Goal: Task Accomplishment & Management: Manage account settings

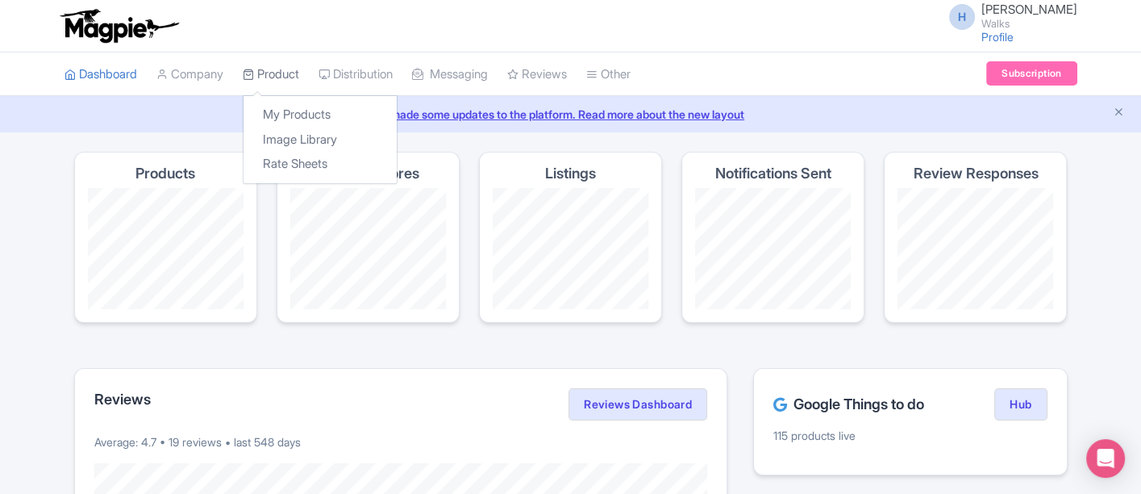
click at [266, 67] on link "Product" at bounding box center [271, 74] width 56 height 44
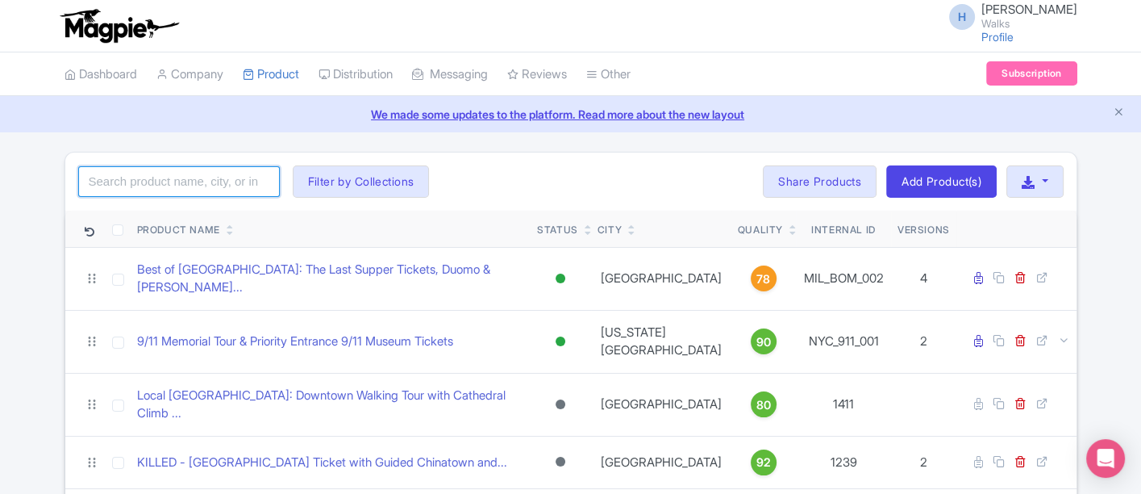
click at [166, 185] on input "search" at bounding box center [179, 181] width 202 height 31
type input "salem"
click button "Search" at bounding box center [0, 0] width 0 height 0
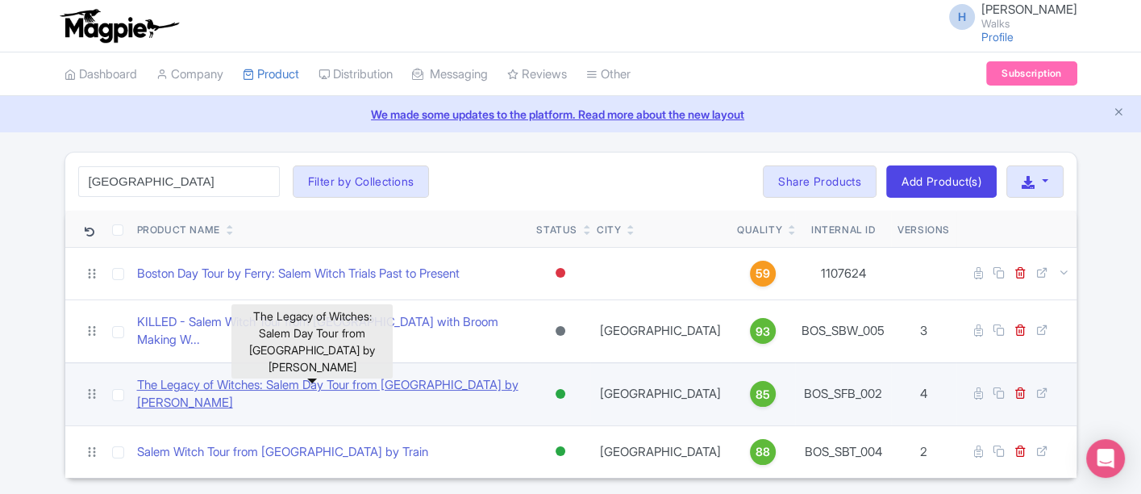
click at [377, 376] on link "The Legacy of Witches: Salem Day Tour from Boston by Ferry" at bounding box center [330, 394] width 387 height 36
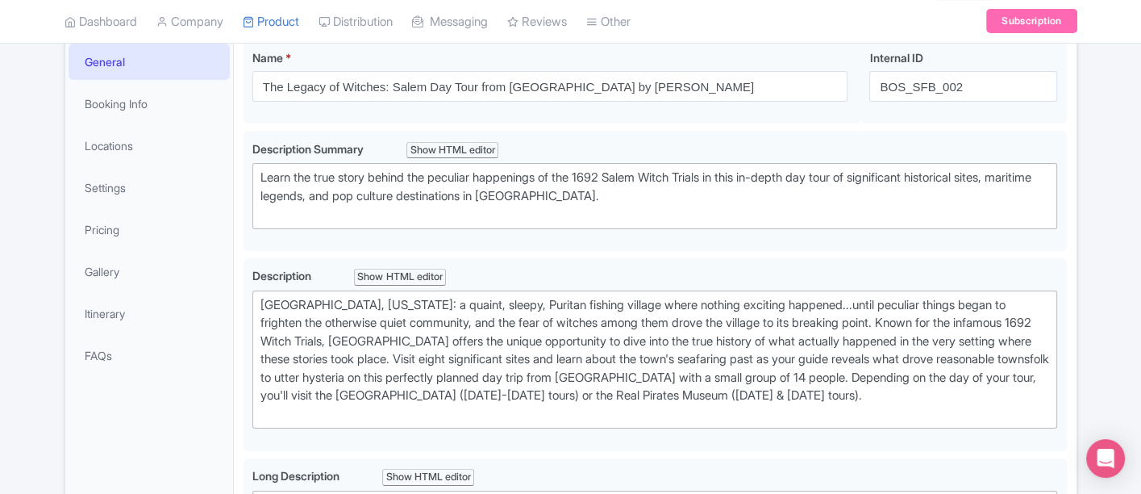
scroll to position [269, 0]
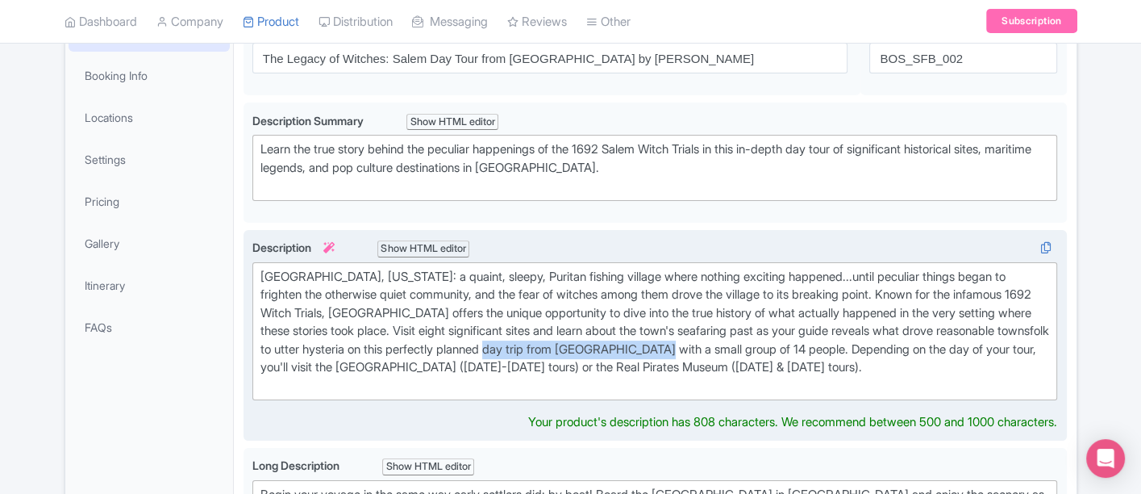
drag, startPoint x: 601, startPoint y: 348, endPoint x: 778, endPoint y: 342, distance: 177.5
click at [778, 342] on div "Salem, Massachusetts: a quaint, sleepy, Puritan fishing village where nothing e…" at bounding box center [656, 331] width 790 height 127
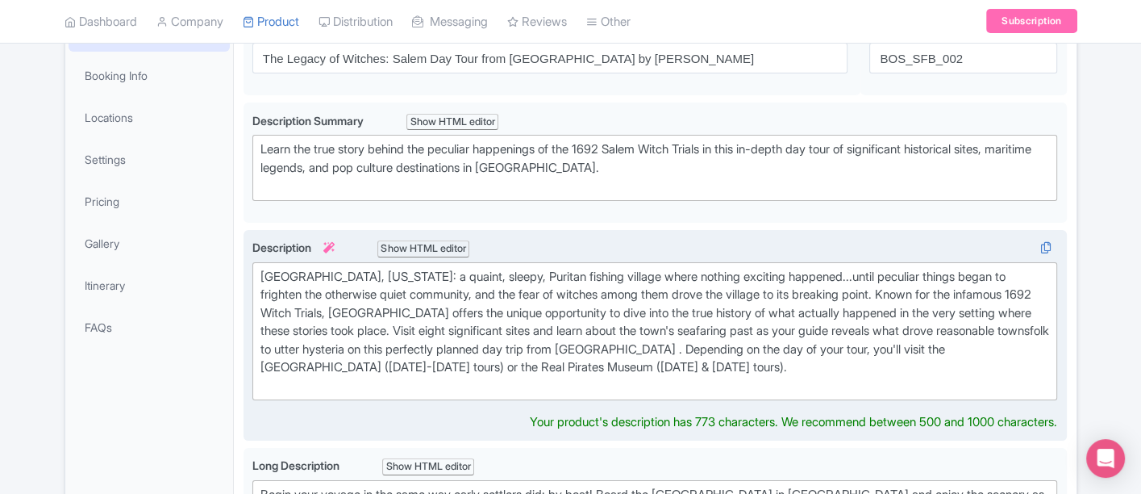
type trix-editor "<div>Salem, Massachusetts: a quaint, sleepy, Puritan fishing village where noth…"
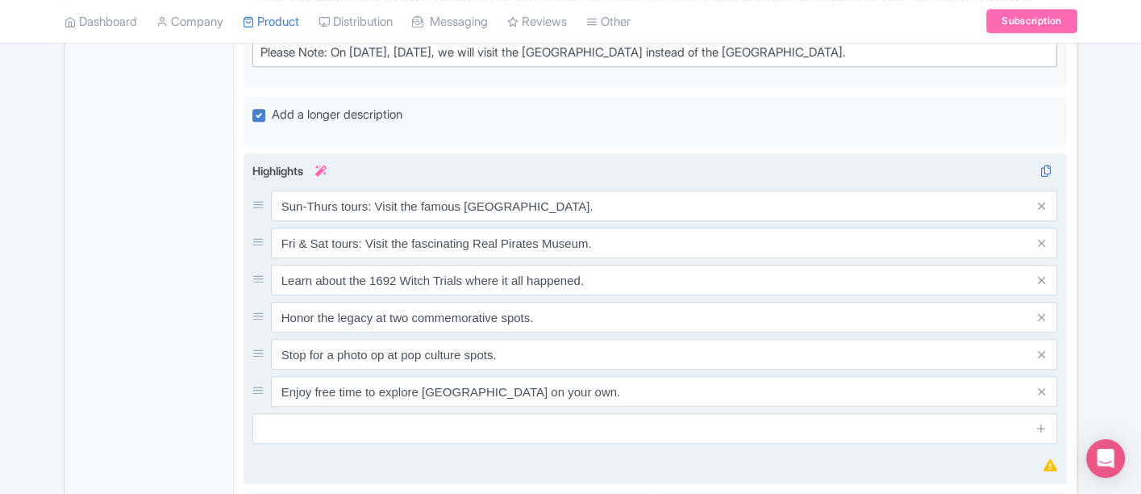
scroll to position [1433, 0]
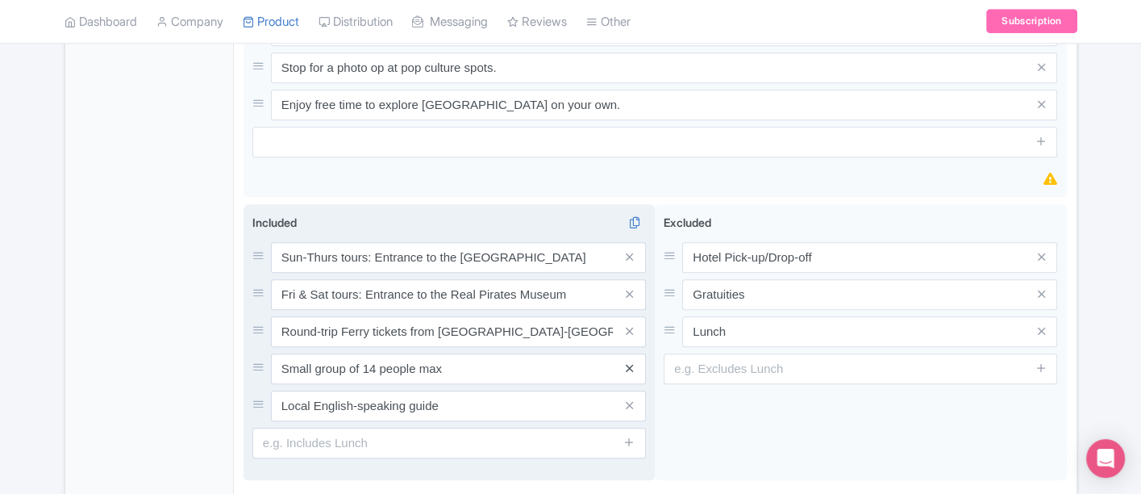
click at [627, 361] on div "Sun-Thurs tours: Entrance to the Salem Witch Museum Fri & Sat tours: Entrance t…" at bounding box center [449, 331] width 394 height 179
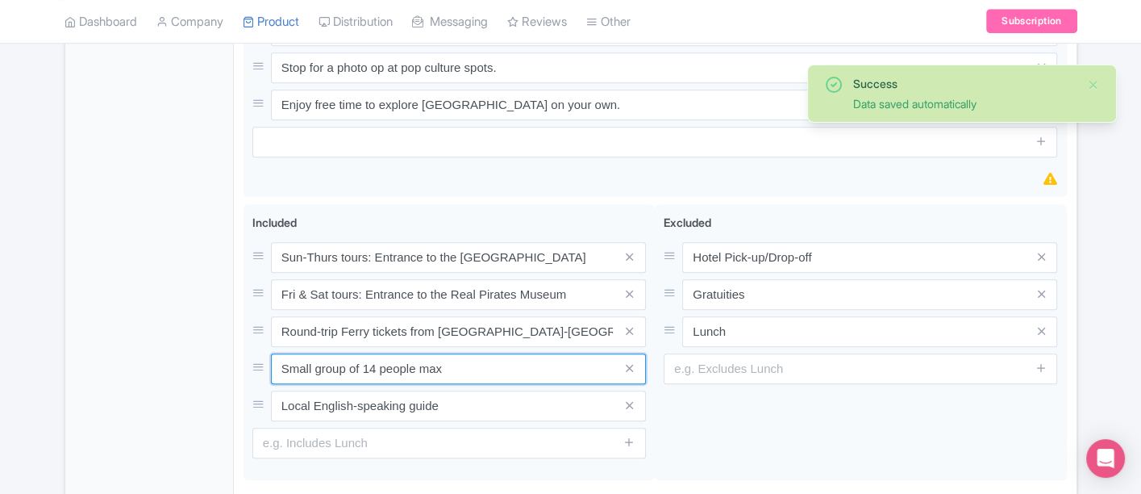
drag, startPoint x: 318, startPoint y: 346, endPoint x: 221, endPoint y: 342, distance: 96.9
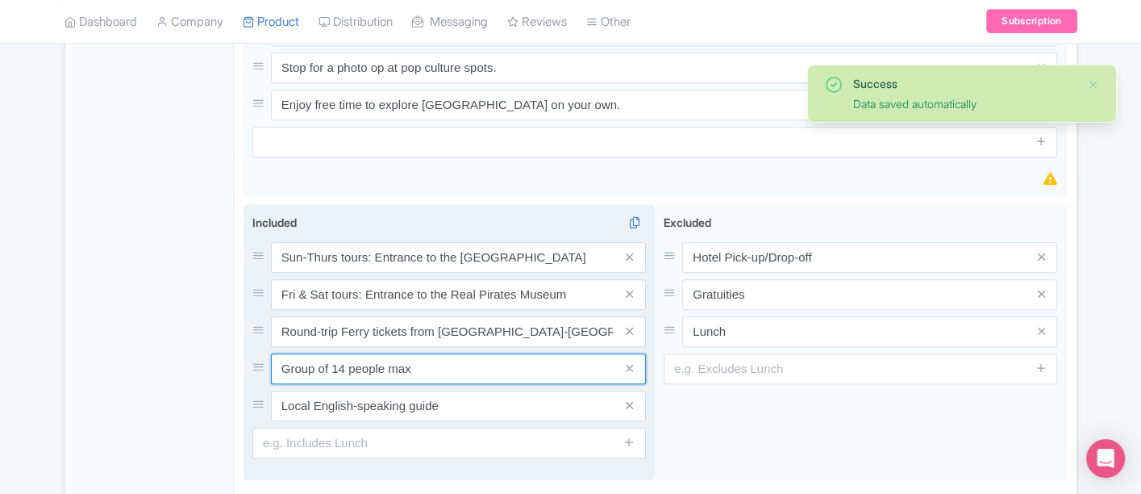
click at [344, 353] on input "Group of 14 people max" at bounding box center [458, 368] width 375 height 31
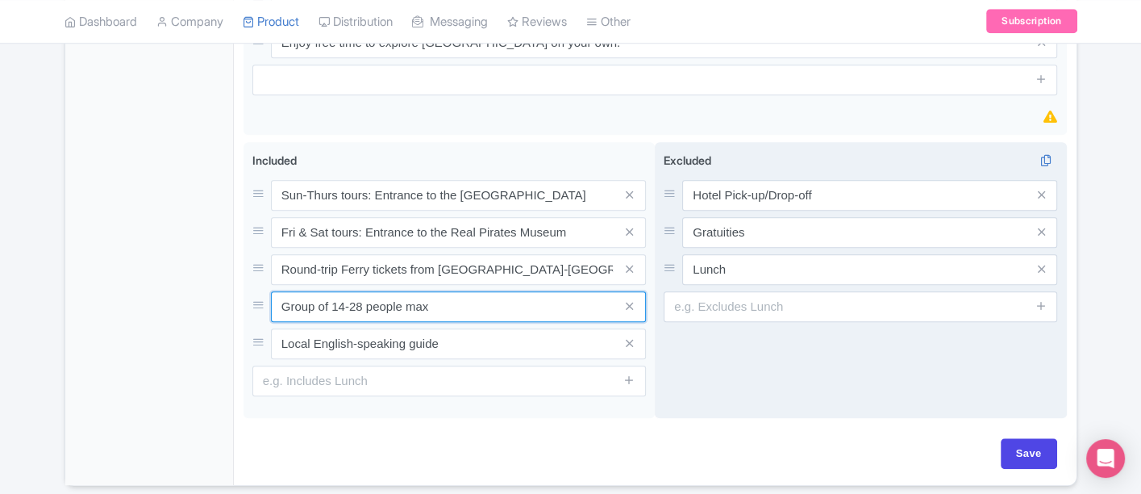
scroll to position [1523, 0]
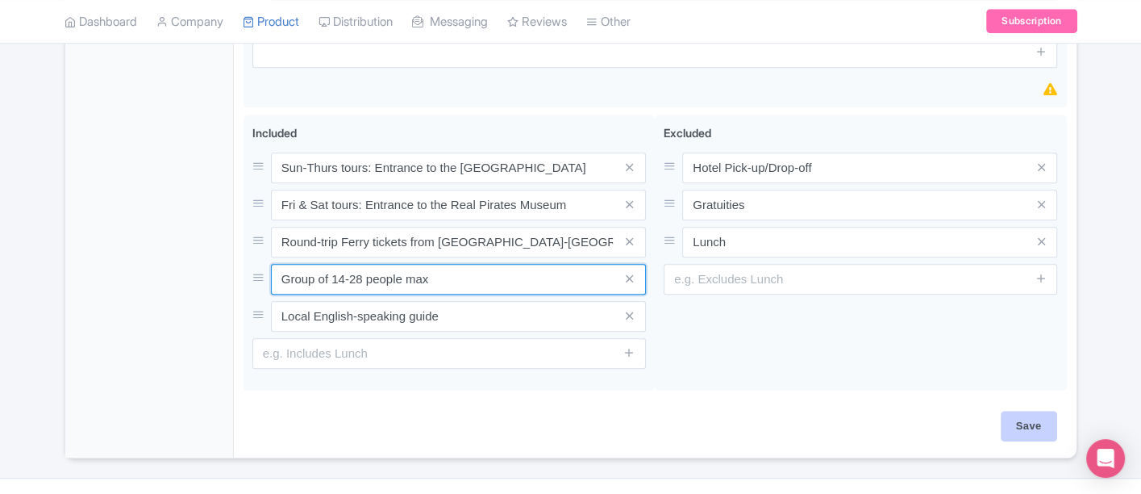
type input "Group of 14-28 people max"
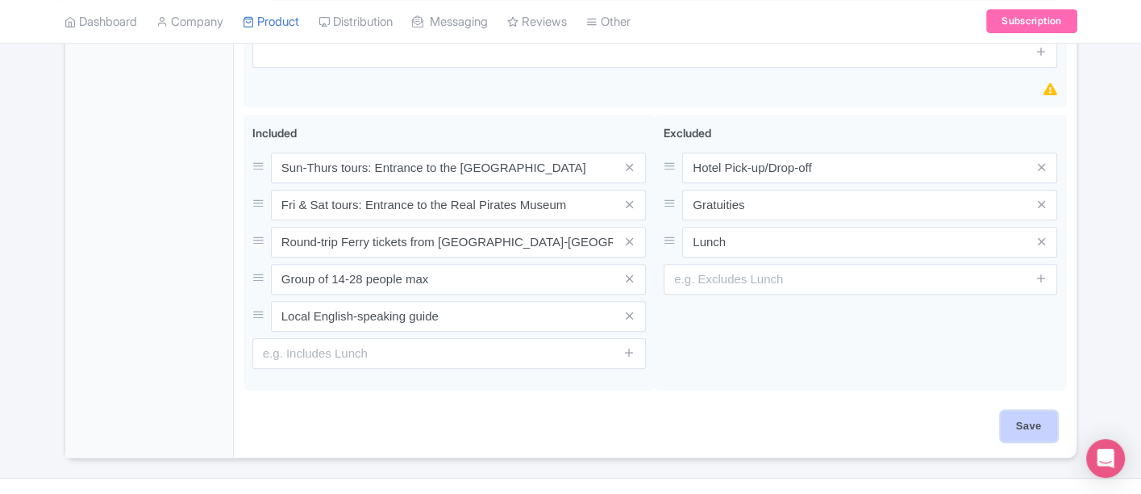
click at [1011, 411] on input "Save" at bounding box center [1029, 426] width 56 height 31
type input "Saving..."
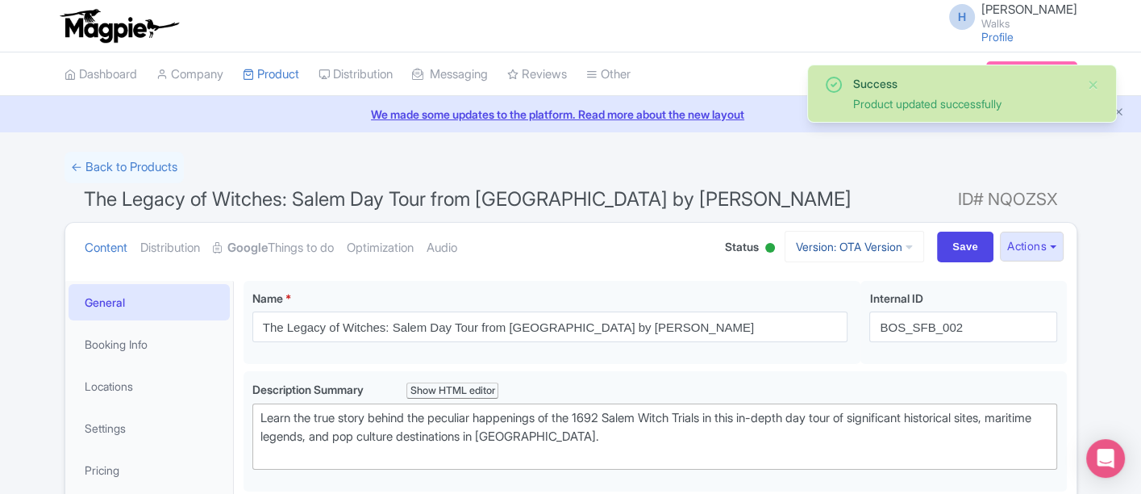
click at [876, 256] on link "Version: OTA Version" at bounding box center [855, 246] width 140 height 31
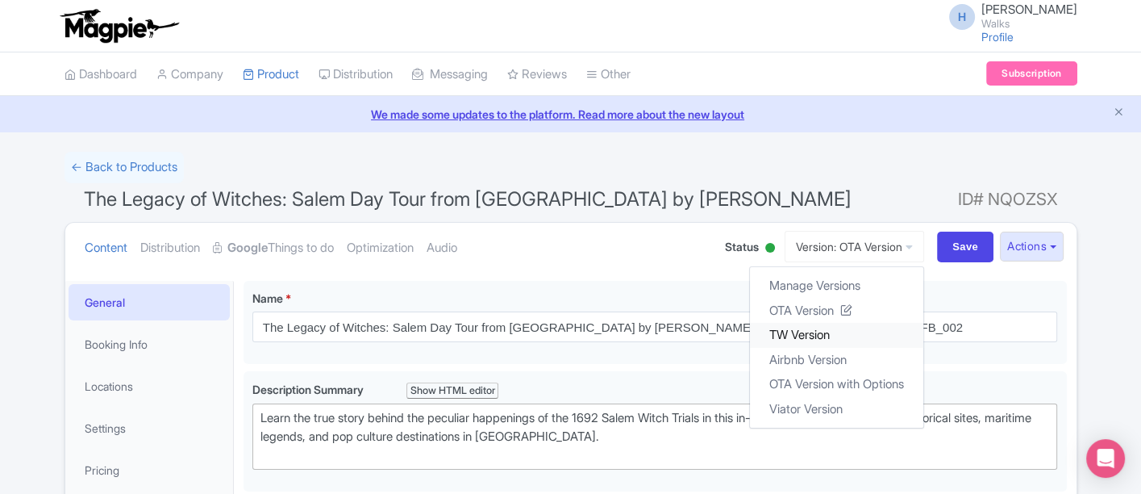
click at [815, 332] on link "TW Version" at bounding box center [836, 335] width 173 height 25
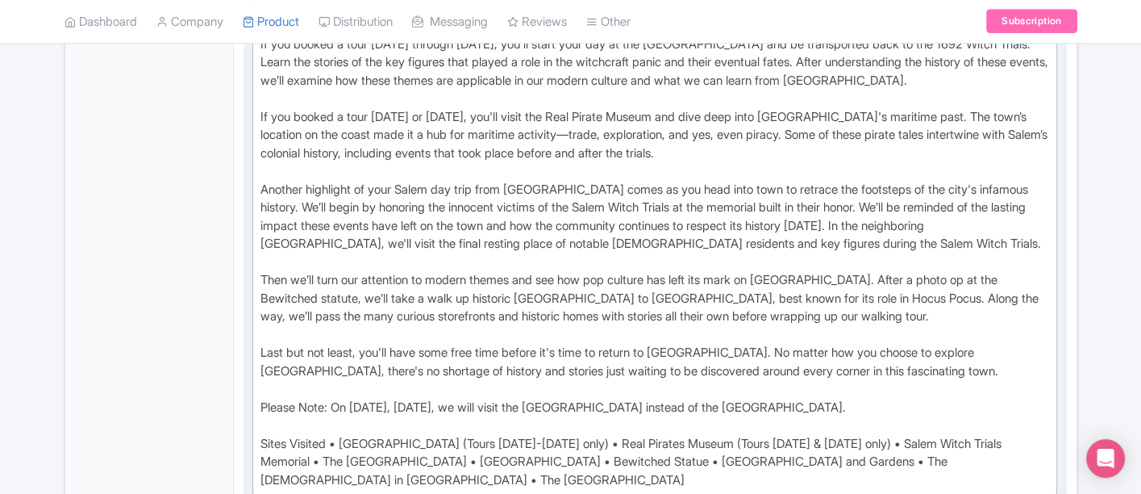
scroll to position [896, 0]
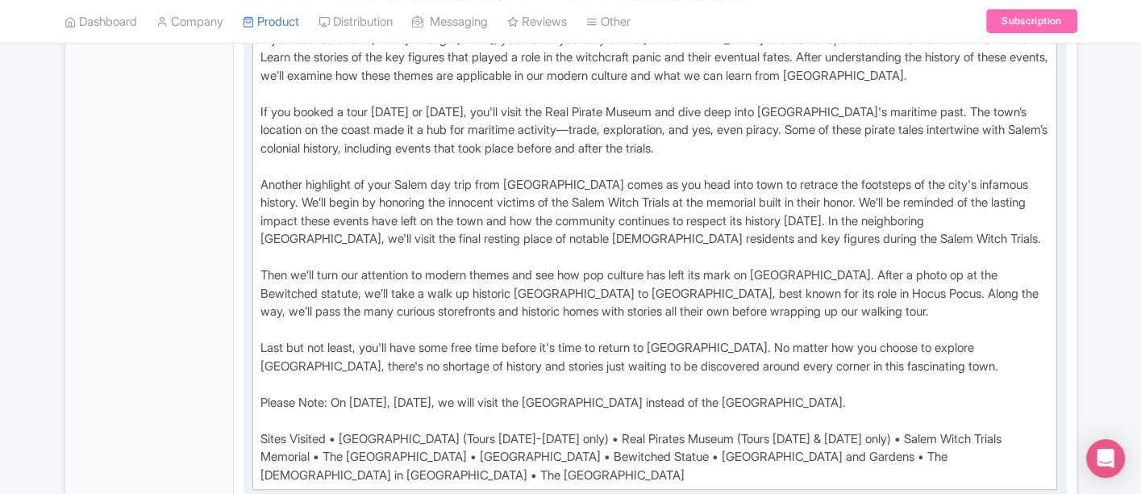
click at [578, 306] on div "Learn the real story behind [PERSON_NAME]'s Witch Trials and maritime legends o…" at bounding box center [656, 167] width 790 height 636
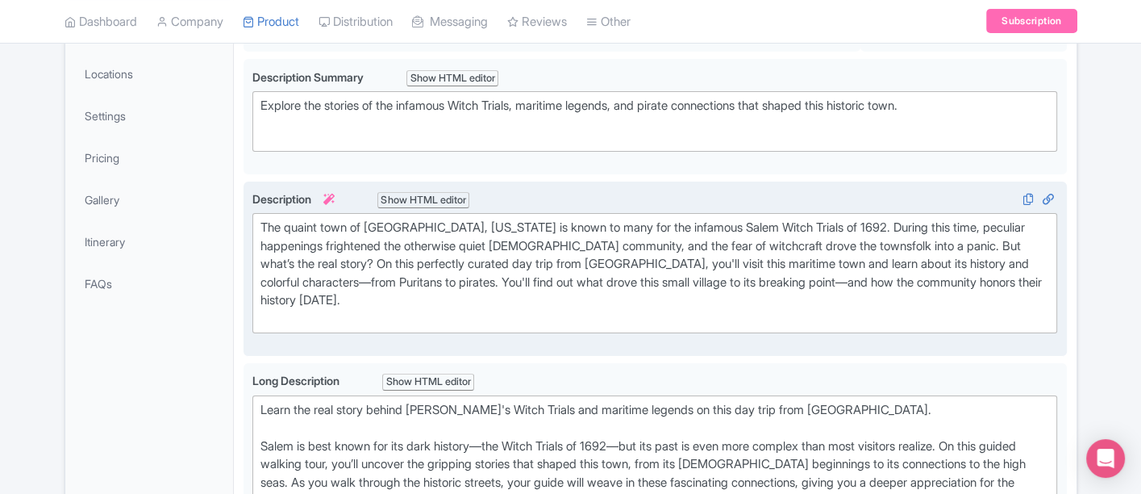
scroll to position [523, 0]
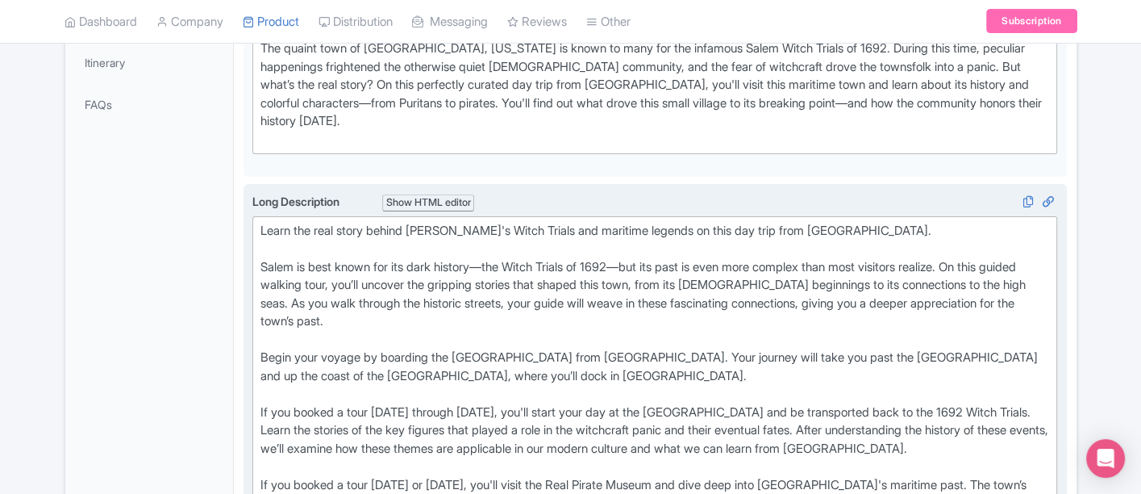
type trix-editor "<div>Learn the real story behind Salem's Witch Trials and maritime legends on t…"
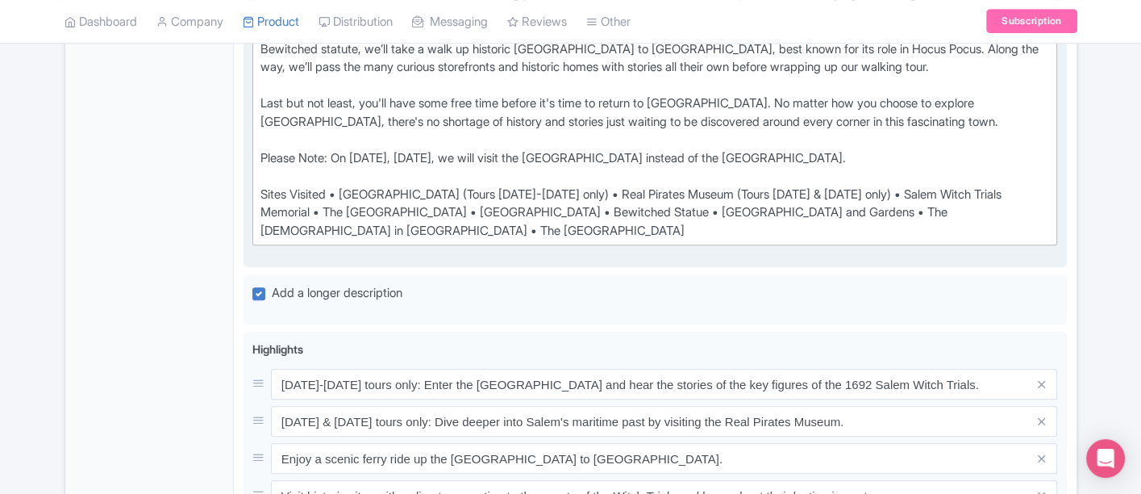
scroll to position [1240, 0]
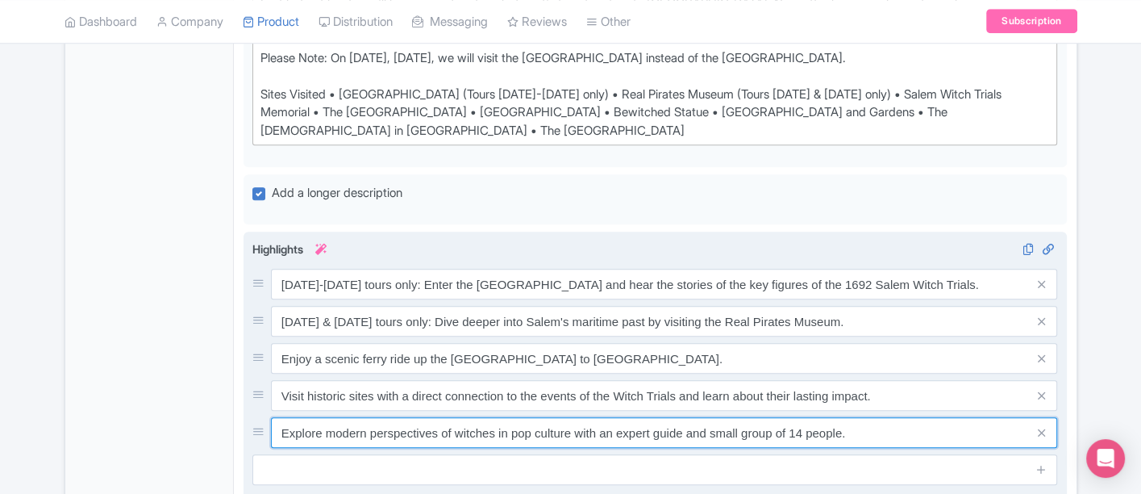
drag, startPoint x: 847, startPoint y: 423, endPoint x: 682, endPoint y: 435, distance: 164.9
click at [682, 435] on input "Explore modern perspectives of witches in pop culture with an expert guide and …" at bounding box center [664, 432] width 787 height 31
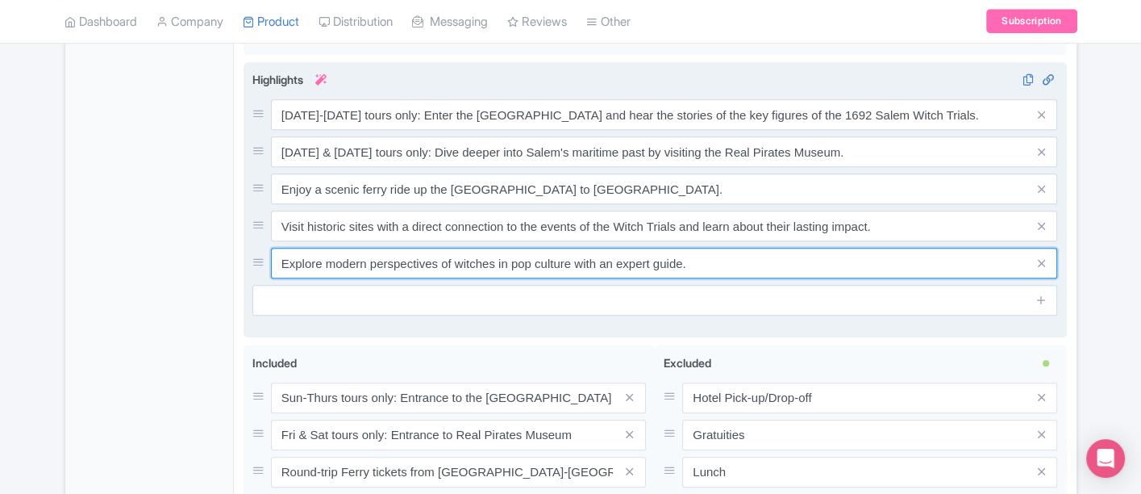
scroll to position [1599, 0]
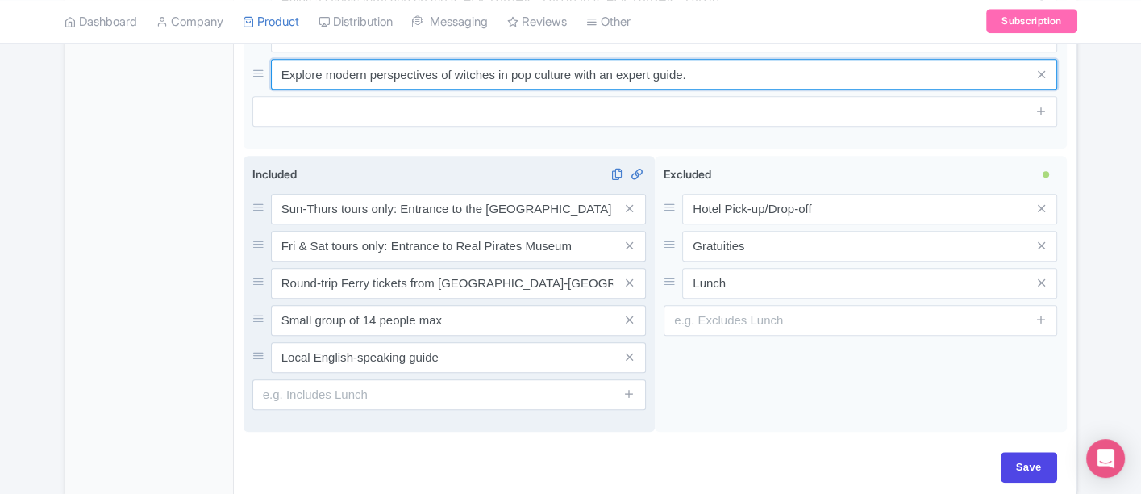
type input "Explore modern perspectives of witches in pop culture with an expert guide."
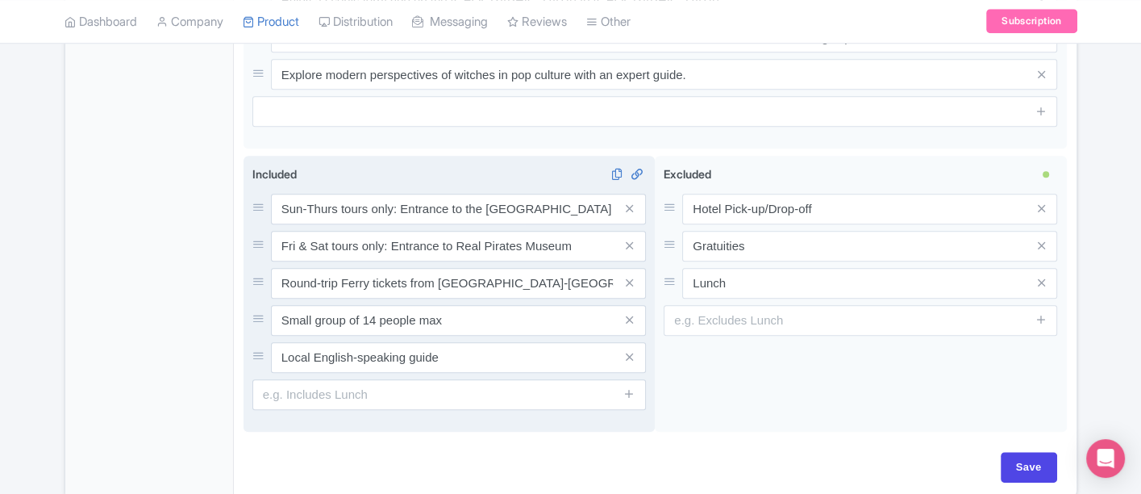
click at [635, 312] on span at bounding box center [630, 320] width 32 height 31
click at [632, 315] on icon at bounding box center [629, 320] width 7 height 12
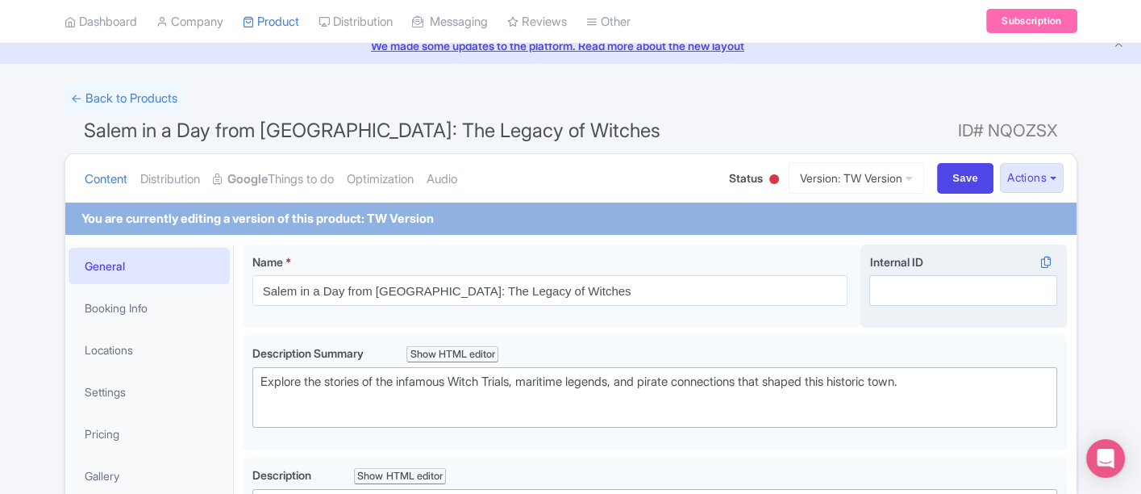
scroll to position [0, 0]
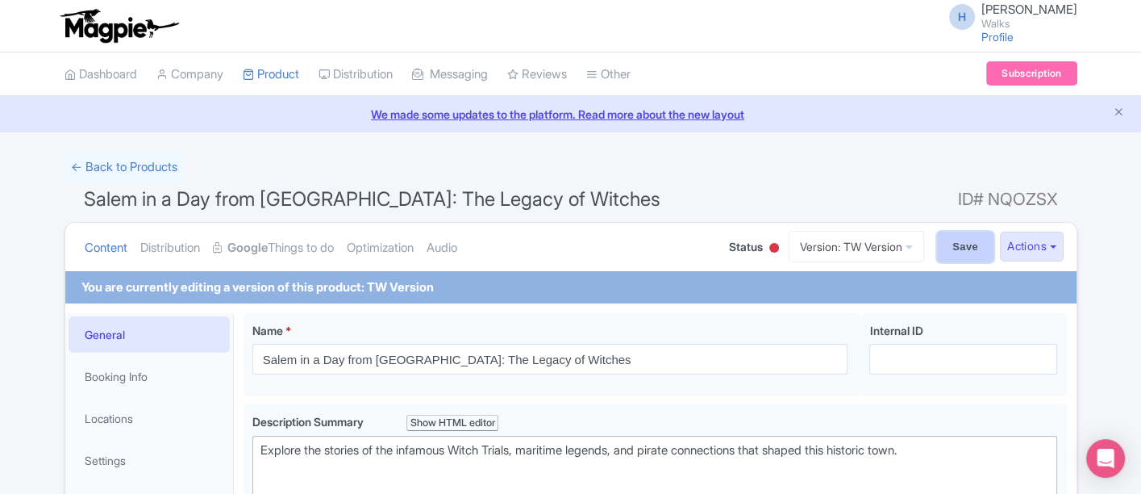
click at [949, 249] on input "Save" at bounding box center [965, 246] width 56 height 31
type input "Saving..."
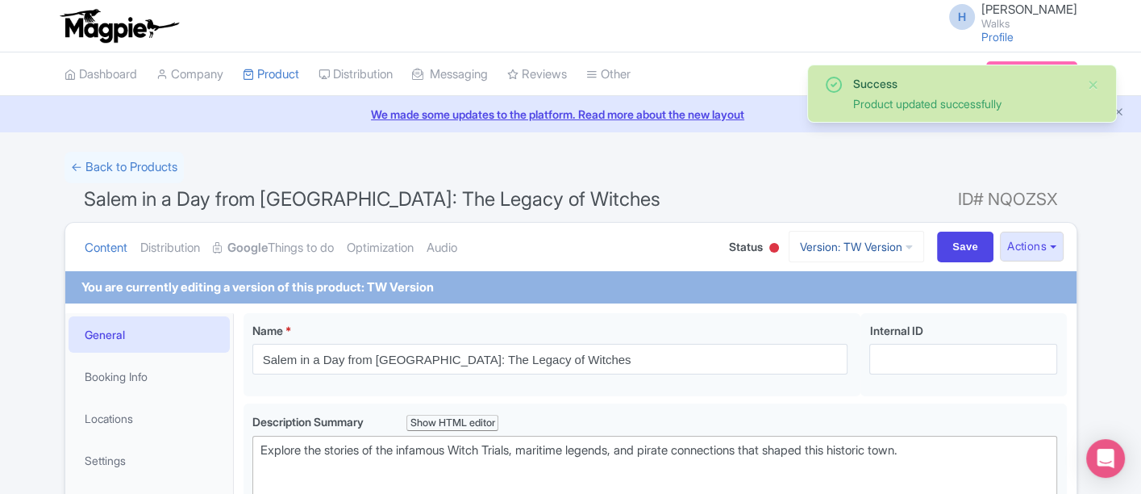
click at [855, 248] on link "Version: TW Version" at bounding box center [856, 246] width 135 height 31
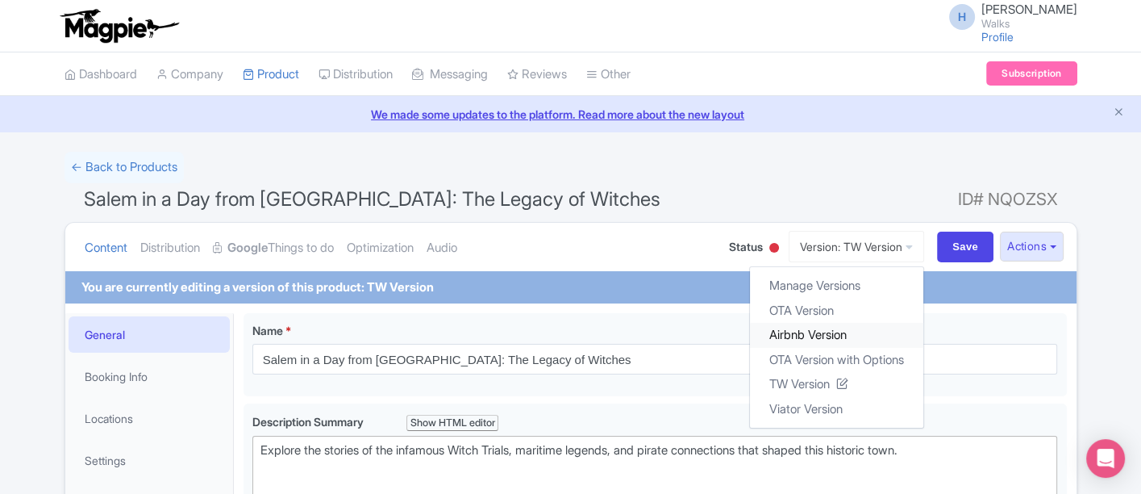
click at [830, 334] on link "Airbnb Version" at bounding box center [836, 335] width 173 height 25
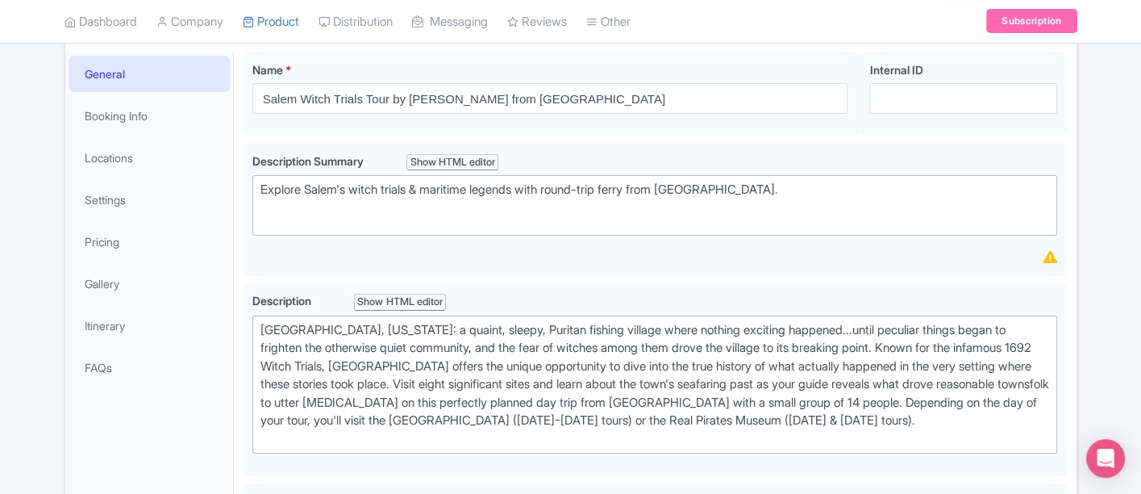
scroll to position [269, 0]
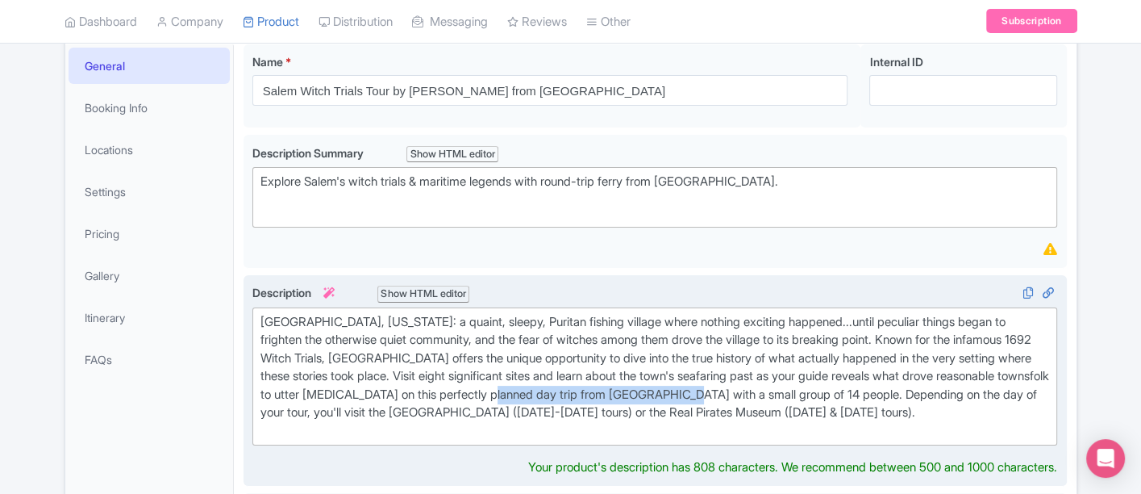
drag, startPoint x: 598, startPoint y: 391, endPoint x: 784, endPoint y: 384, distance: 186.4
click at [784, 384] on div "[GEOGRAPHIC_DATA], [US_STATE]: a quaint, sleepy, Puritan fishing village where …" at bounding box center [656, 376] width 790 height 127
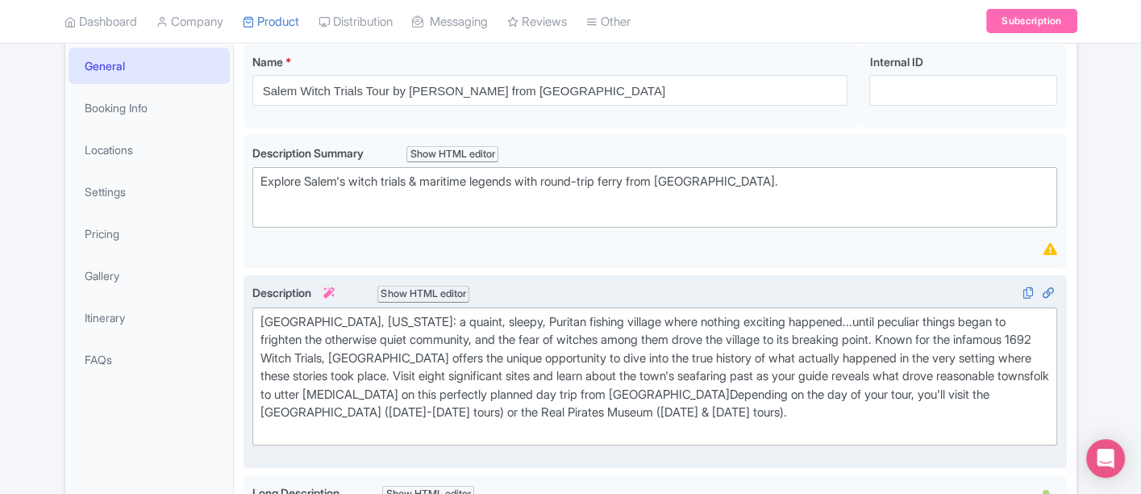
click at [609, 391] on div "[GEOGRAPHIC_DATA], [US_STATE]: a quaint, sleepy, Puritan fishing village where …" at bounding box center [656, 376] width 790 height 127
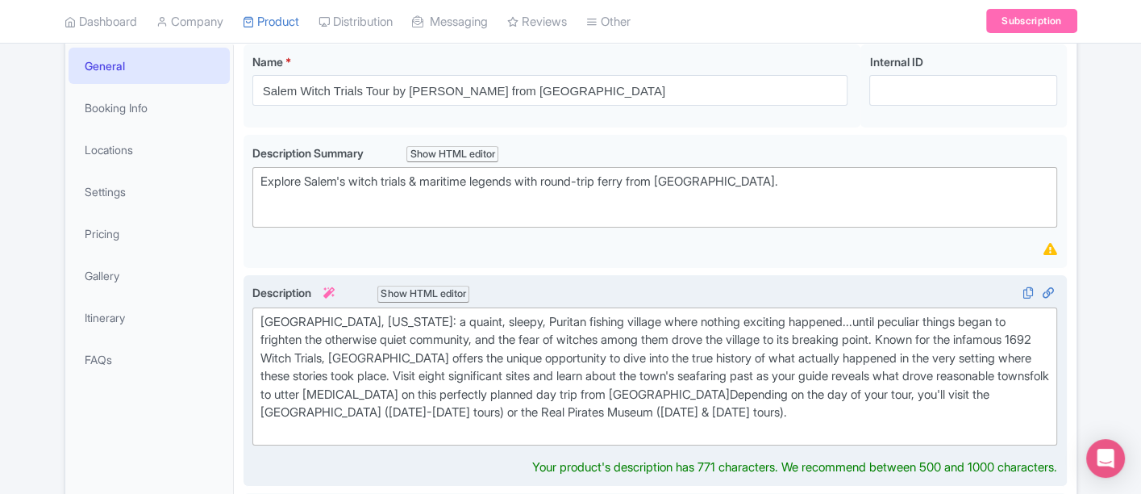
click at [603, 395] on div "Salem, Massachusetts: a quaint, sleepy, Puritan fishing village where nothing e…" at bounding box center [656, 376] width 790 height 127
type trix-editor "<div>Salem, Massachusetts: a quaint, sleepy, Puritan fishing village where noth…"
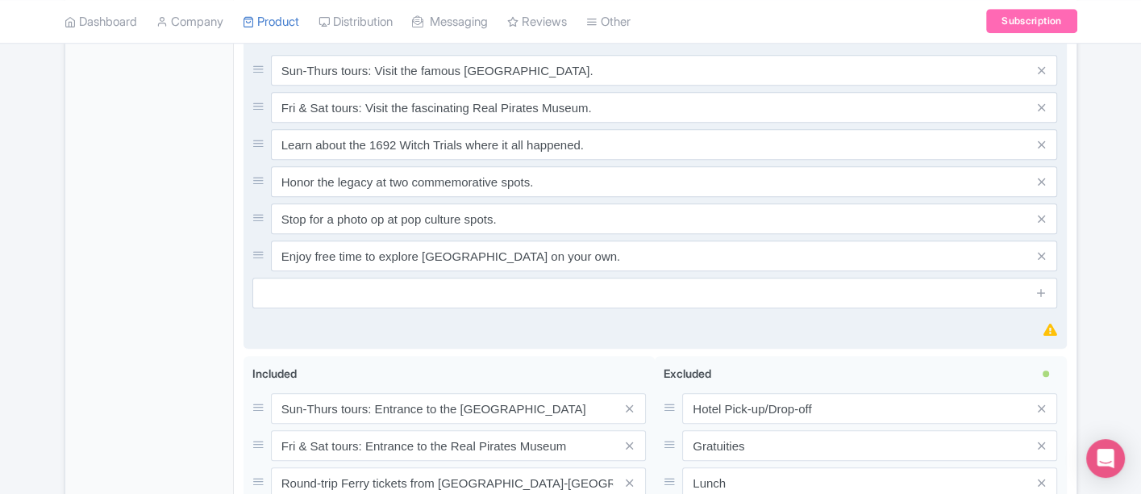
scroll to position [1433, 0]
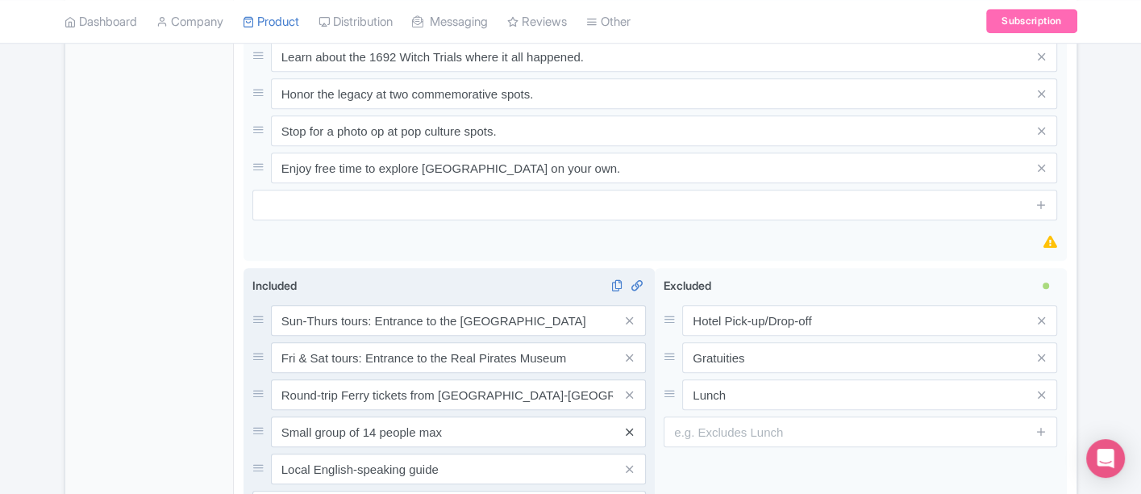
click at [631, 409] on div "Sun-Thurs tours: Entrance to the Salem Witch Museum Fri & Sat tours: Entrance t…" at bounding box center [449, 394] width 394 height 179
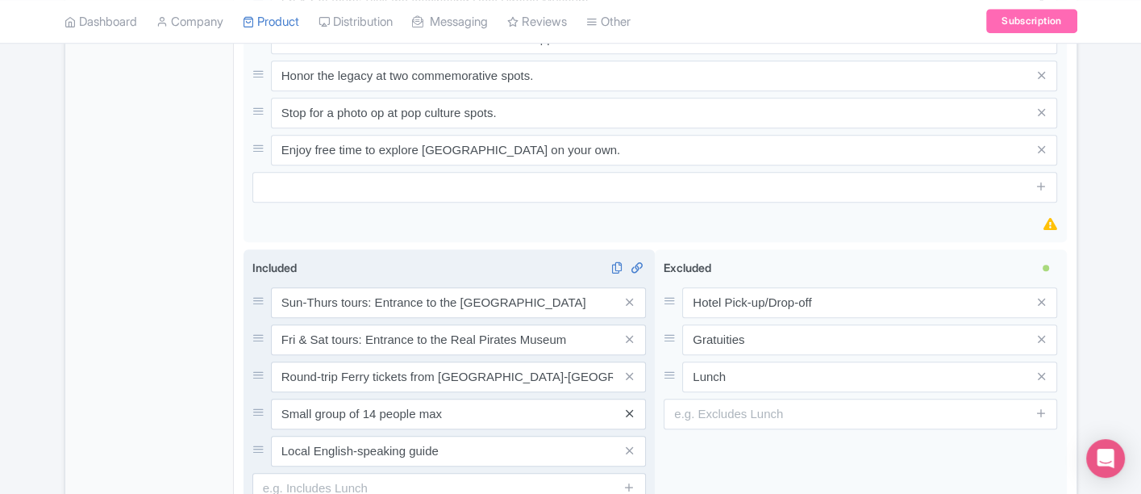
click at [628, 407] on icon at bounding box center [629, 413] width 7 height 12
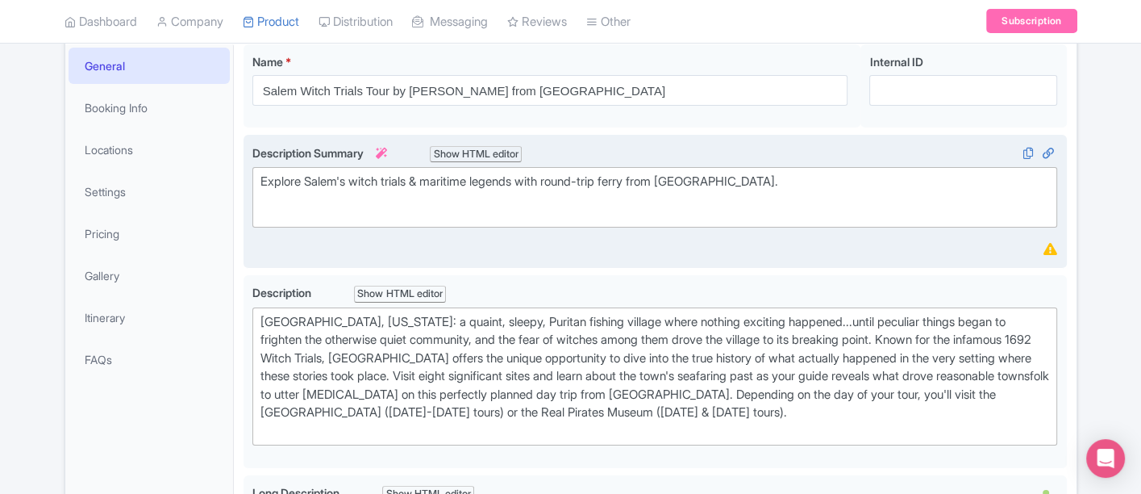
scroll to position [0, 0]
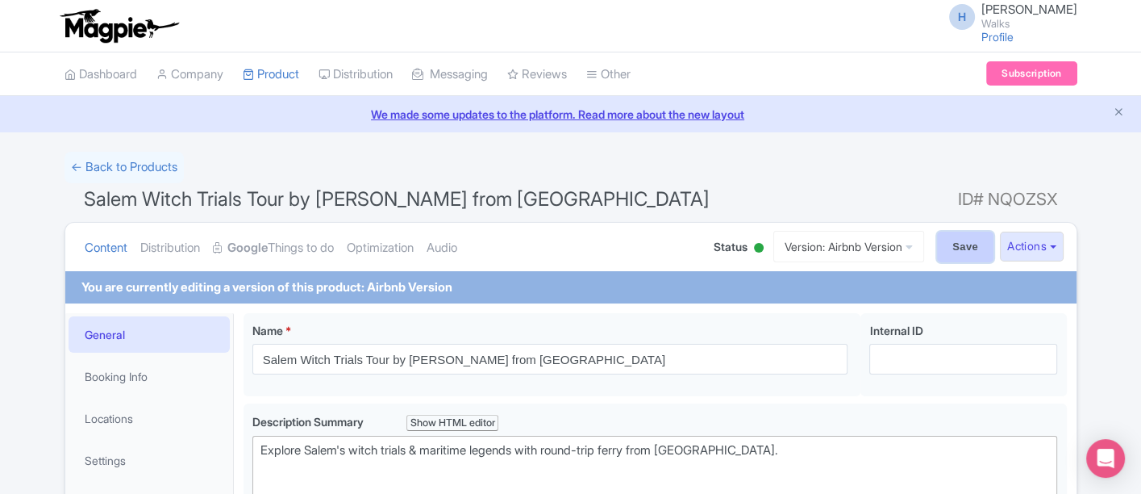
click at [965, 253] on input "Save" at bounding box center [965, 246] width 56 height 31
type input "Saving..."
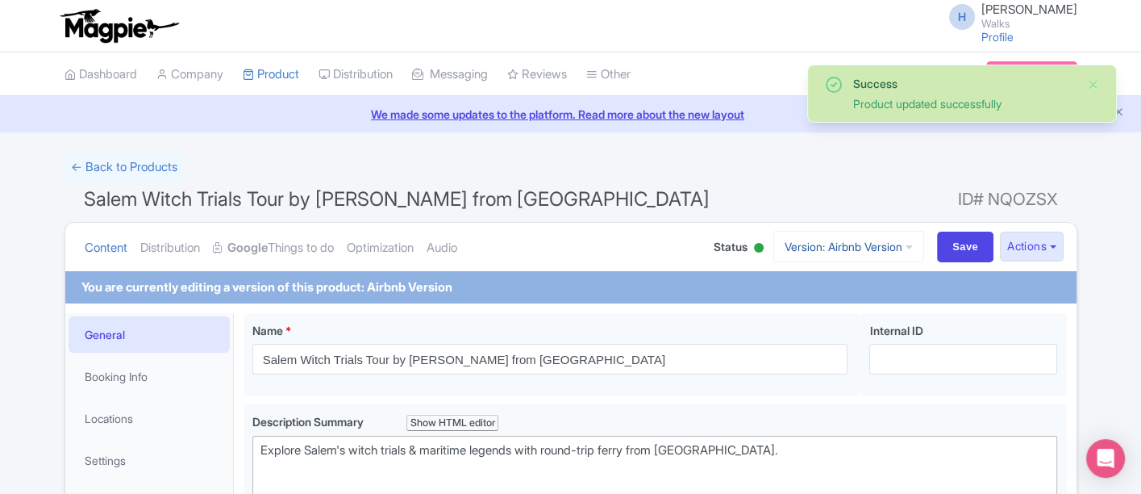
click at [858, 242] on link "Version: Airbnb Version" at bounding box center [848, 246] width 151 height 31
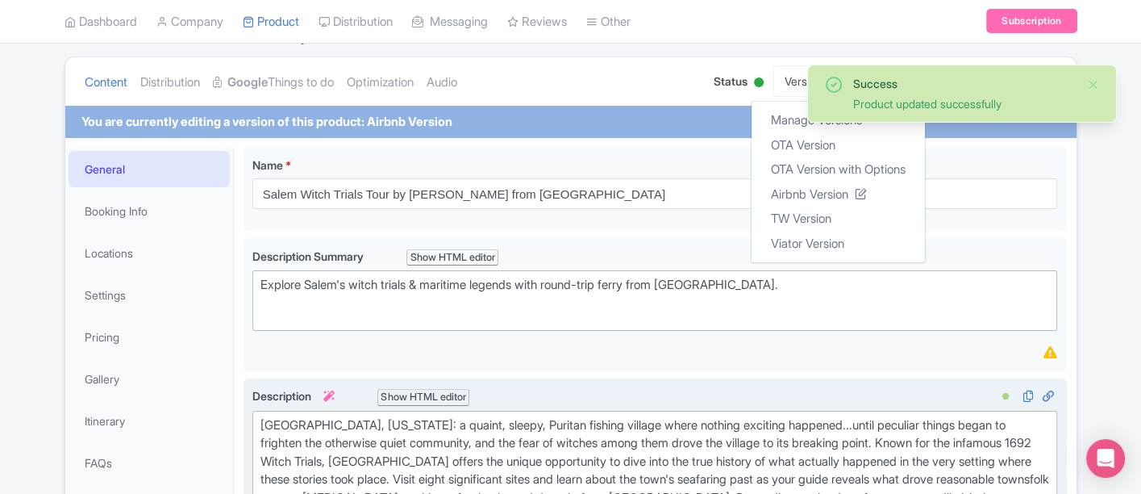
scroll to position [90, 0]
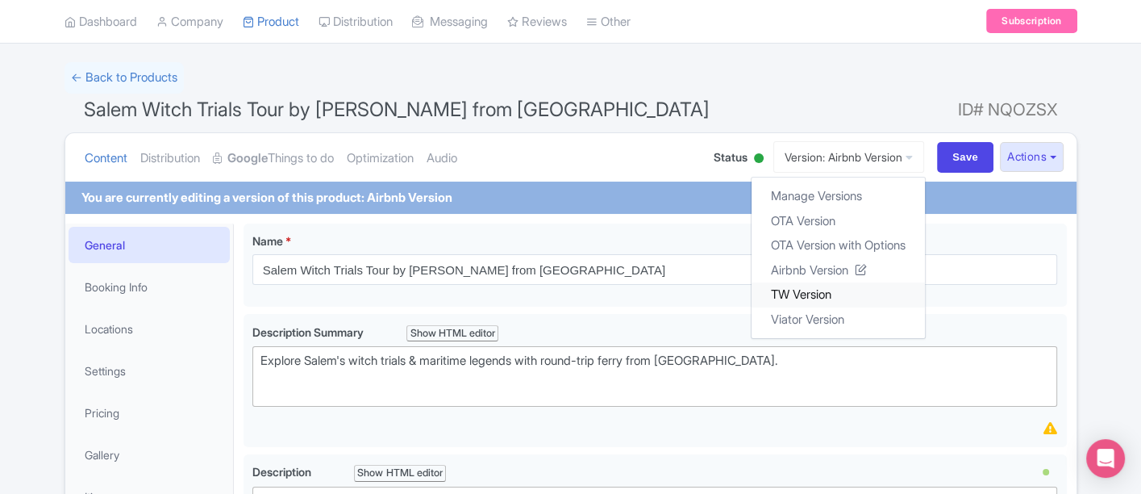
click at [797, 293] on link "TW Version" at bounding box center [838, 294] width 173 height 25
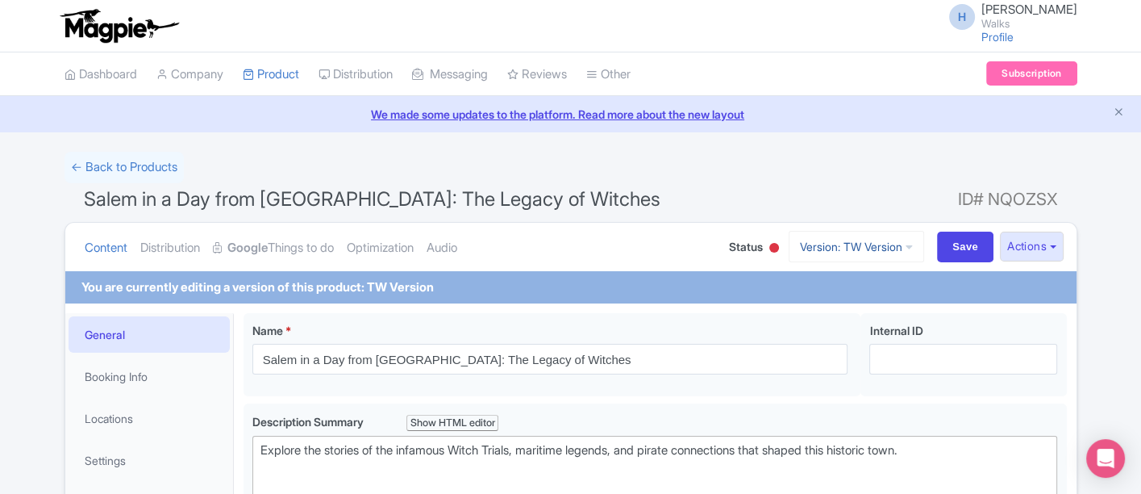
click at [855, 245] on link "Version: TW Version" at bounding box center [856, 246] width 135 height 31
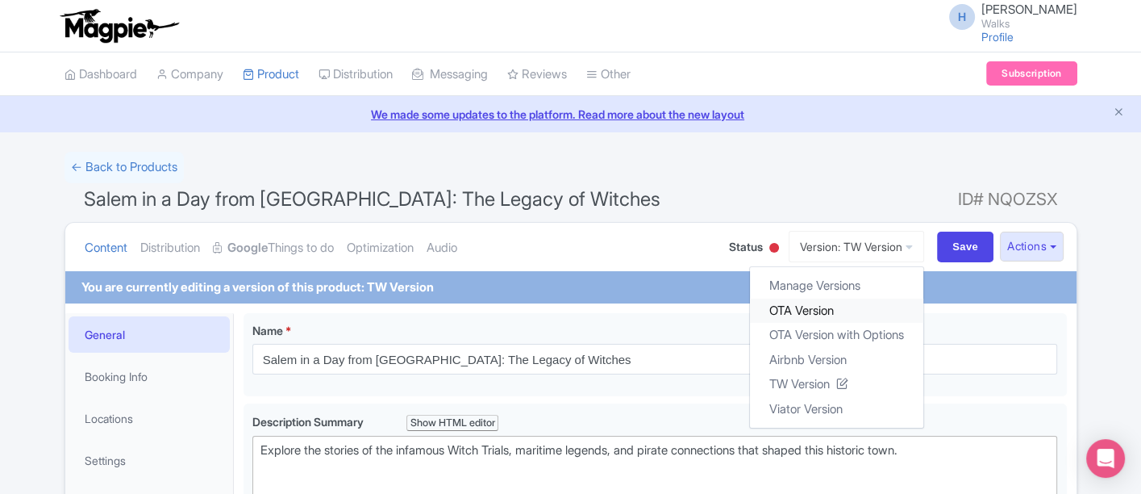
click at [820, 305] on link "OTA Version" at bounding box center [836, 310] width 173 height 25
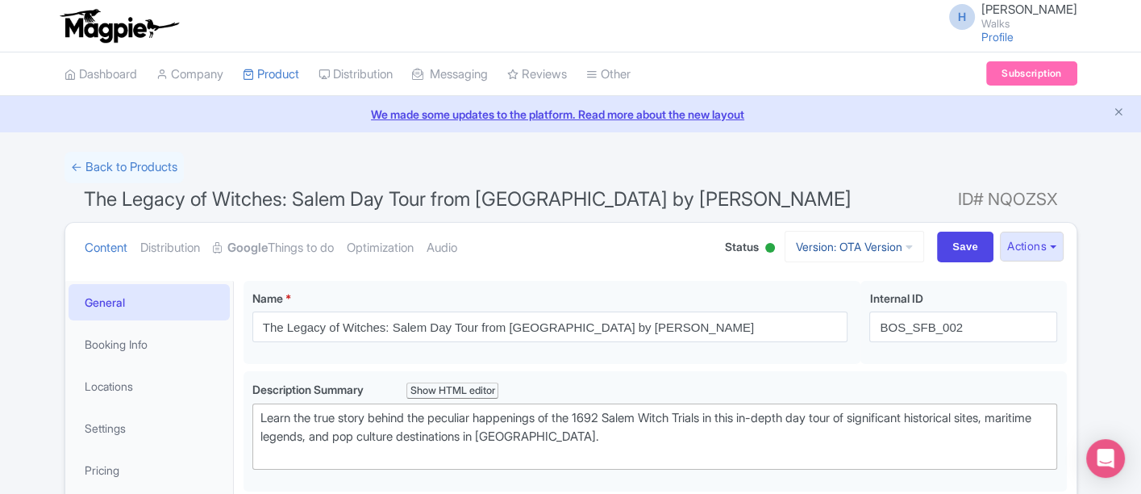
click at [832, 245] on link "Version: OTA Version" at bounding box center [855, 246] width 140 height 31
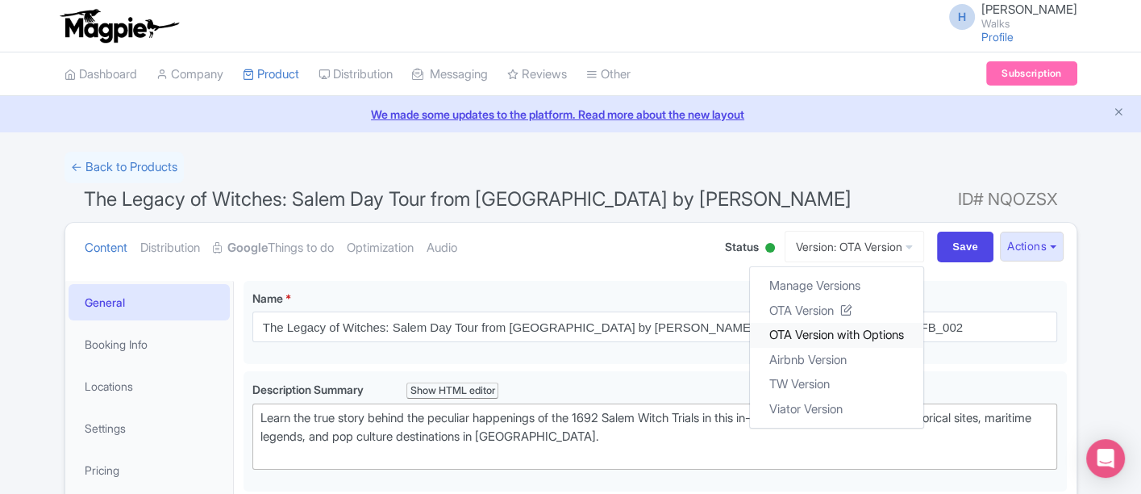
click at [851, 331] on link "OTA Version with Options" at bounding box center [836, 335] width 173 height 25
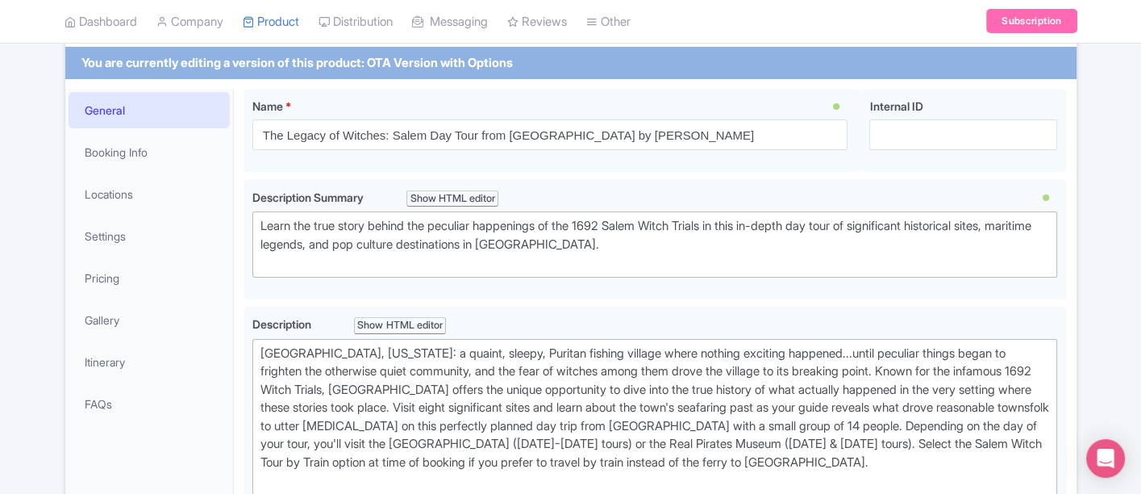
scroll to position [269, 0]
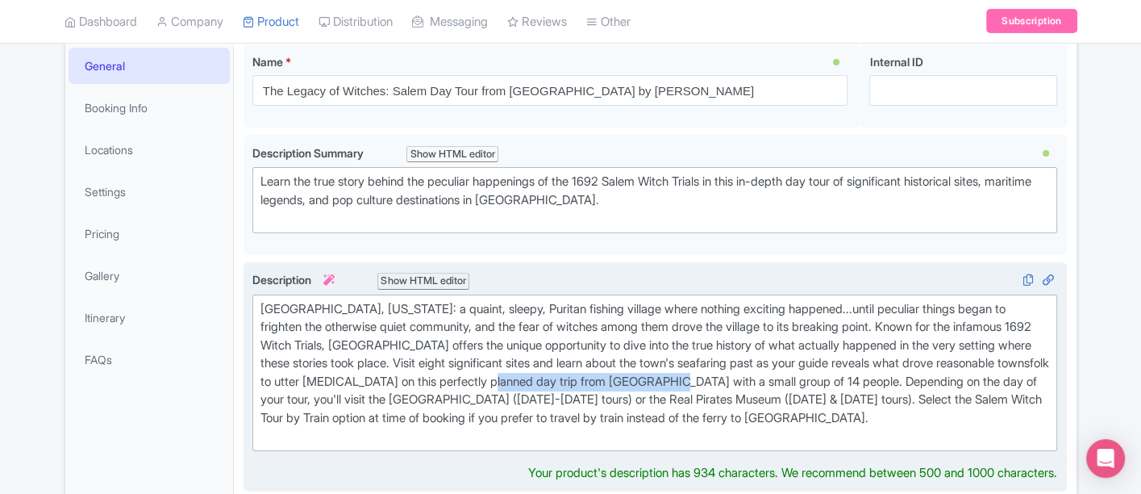
drag, startPoint x: 598, startPoint y: 379, endPoint x: 774, endPoint y: 379, distance: 175.8
click at [774, 379] on div "Salem, Massachusetts: a quaint, sleepy, Puritan fishing village where nothing e…" at bounding box center [656, 372] width 790 height 145
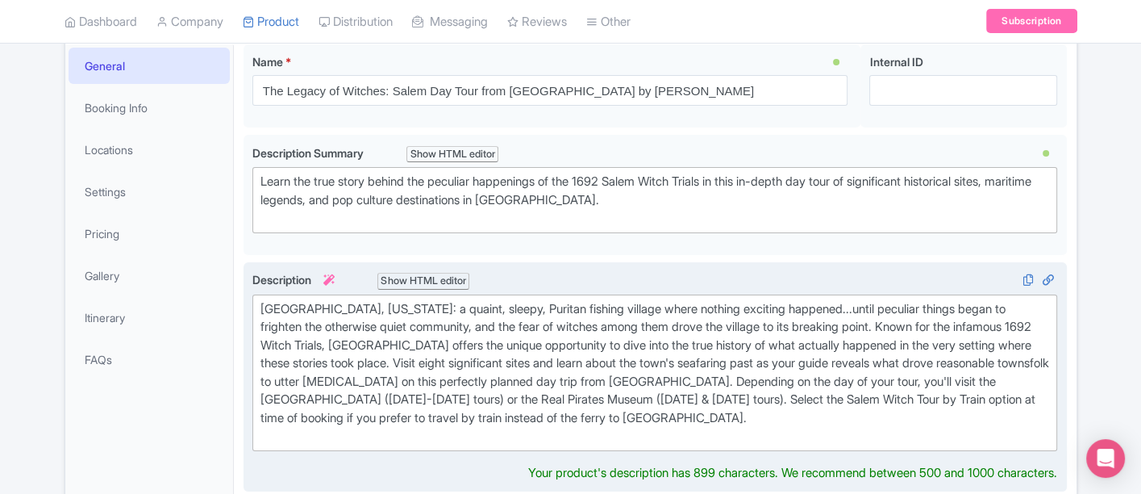
type trix-editor "<div>Salem, Massachusetts: a quaint, sleepy, Puritan fishing village where noth…"
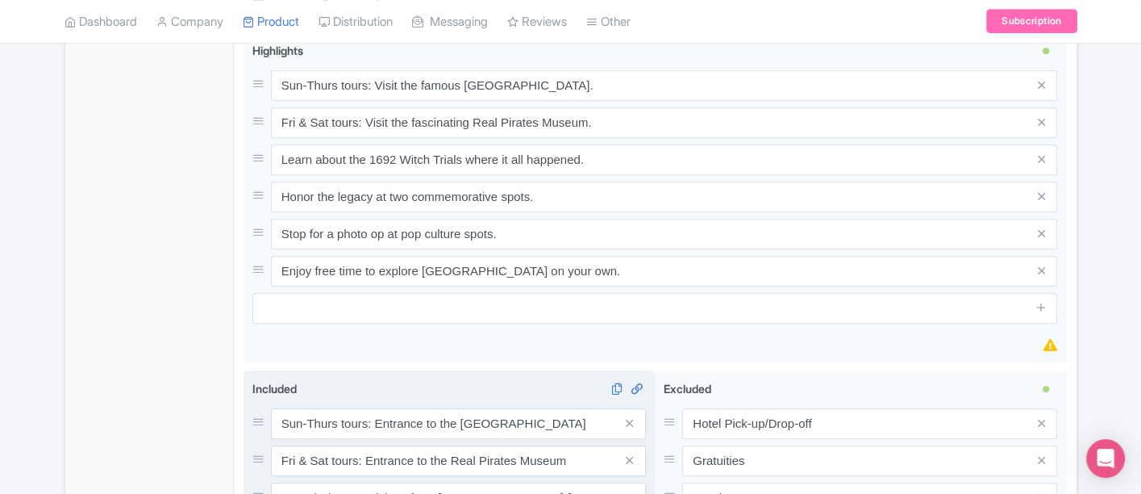
scroll to position [1523, 0]
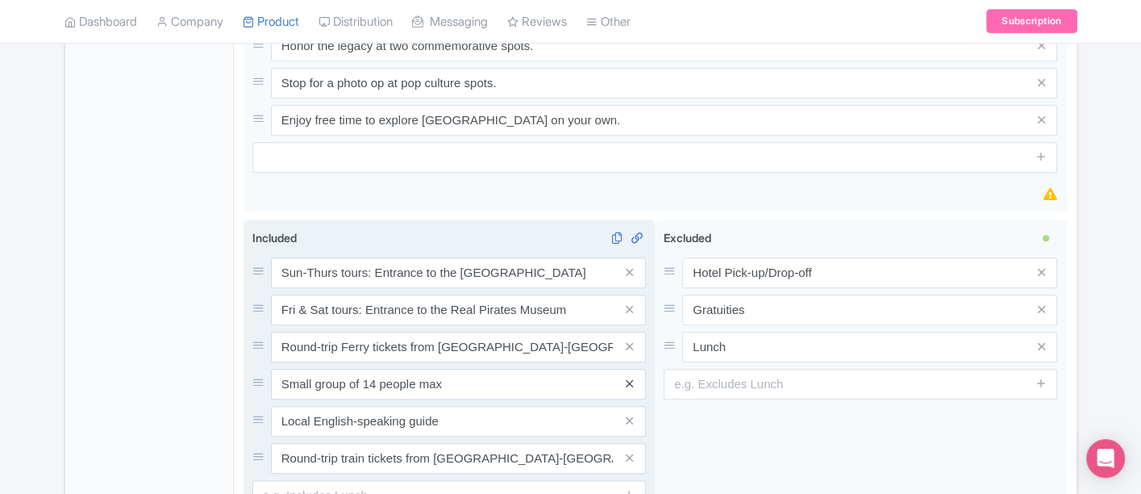
click at [629, 360] on div "Sun-Thurs tours: Entrance to the Salem Witch Museum Fri & Sat tours: Entrance t…" at bounding box center [449, 365] width 394 height 216
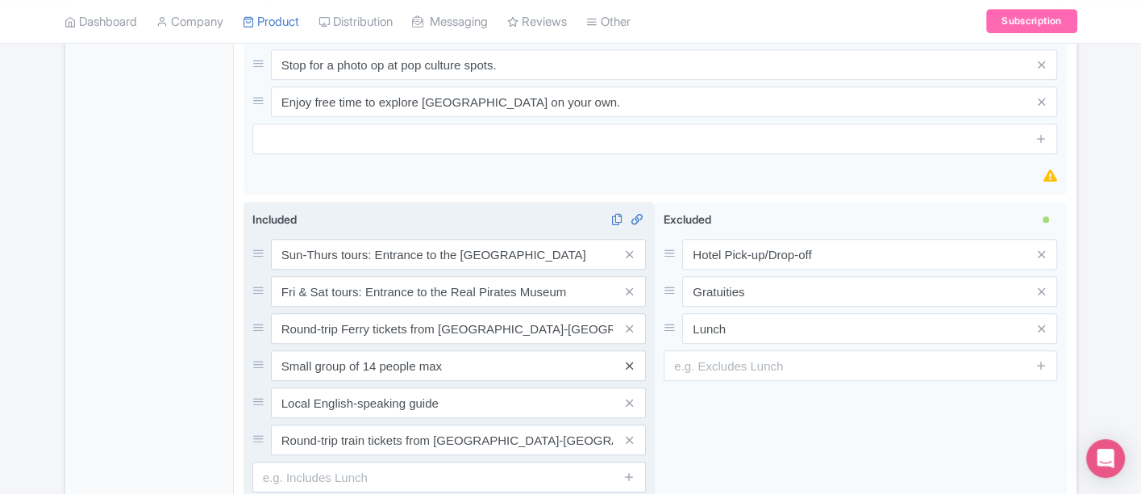
click at [633, 360] on icon at bounding box center [629, 366] width 7 height 12
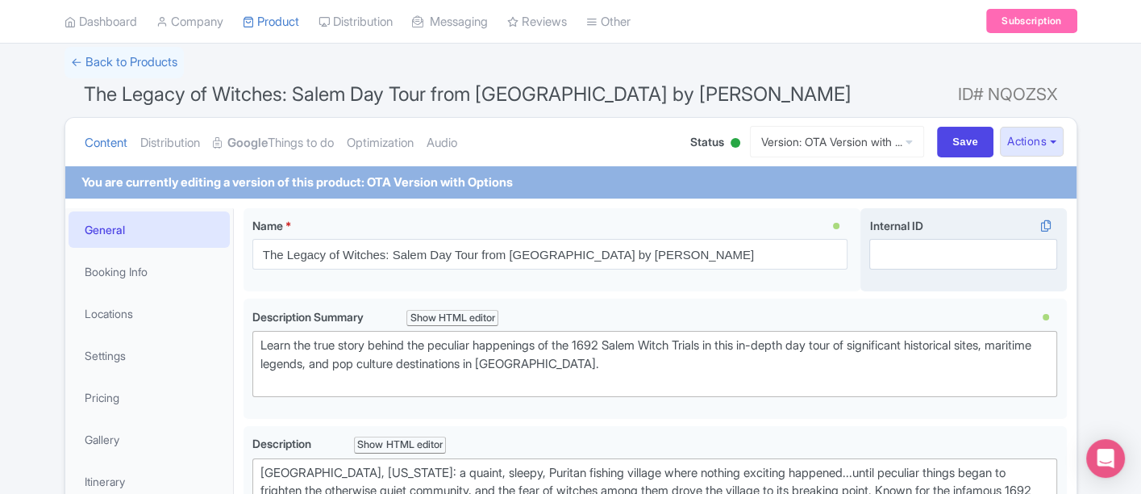
scroll to position [0, 0]
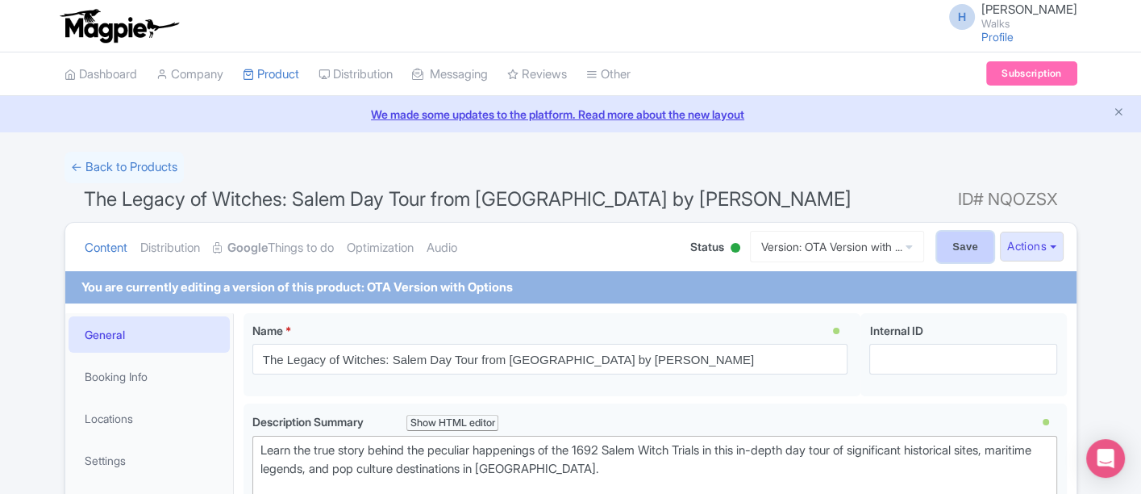
click at [948, 245] on input "Save" at bounding box center [965, 246] width 56 height 31
type input "Saving..."
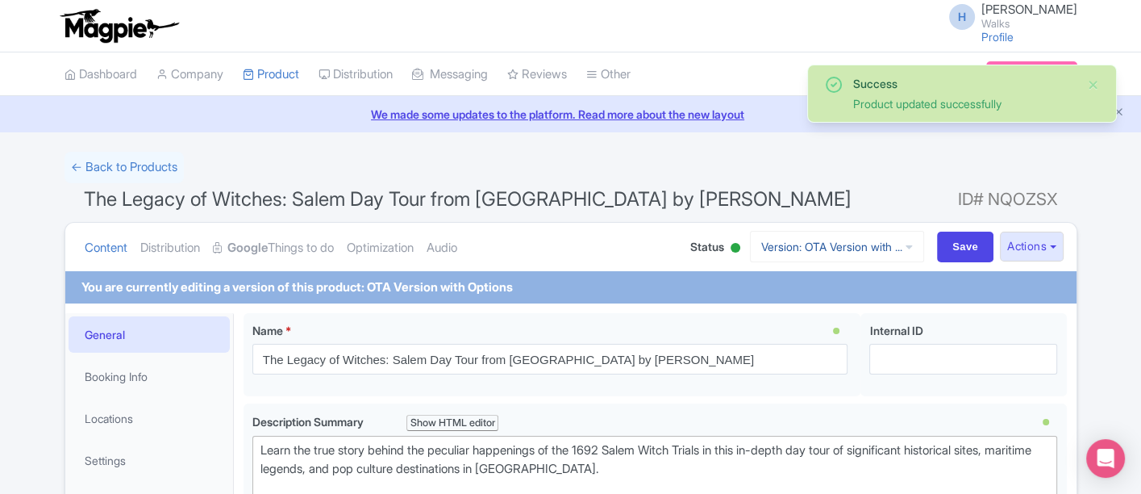
click at [812, 242] on link "Version: OTA Version with ..." at bounding box center [837, 246] width 174 height 31
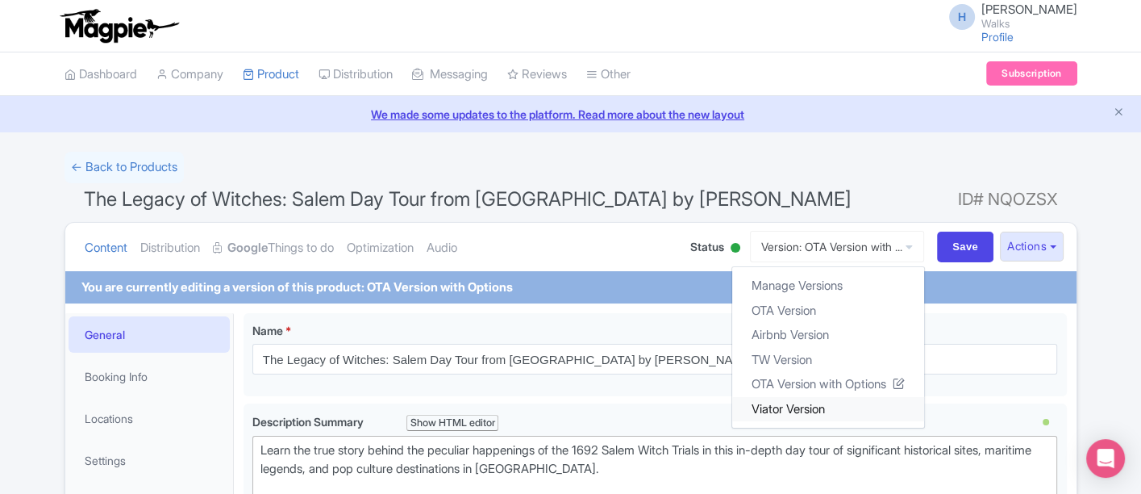
click at [807, 410] on link "Viator Version" at bounding box center [828, 408] width 192 height 25
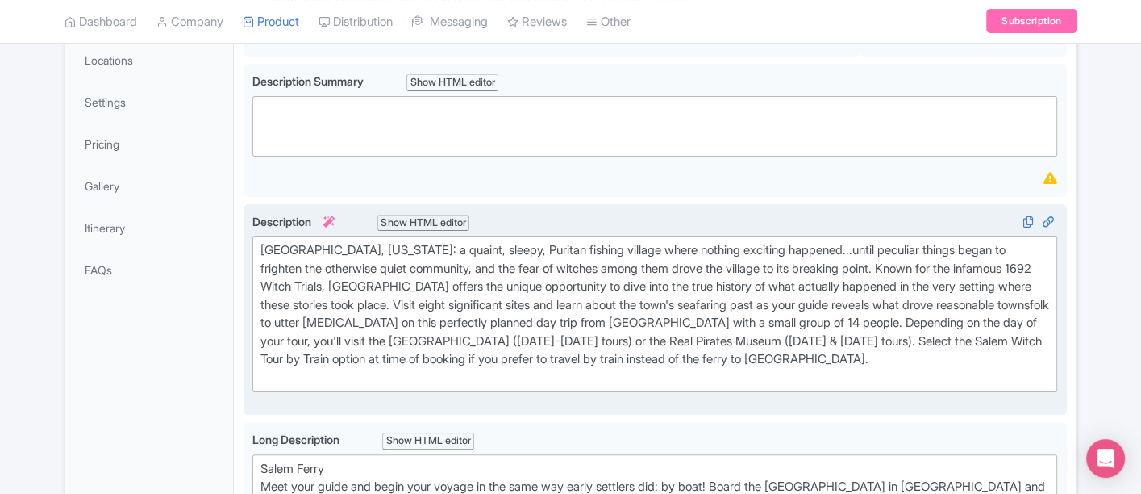
scroll to position [376, 0]
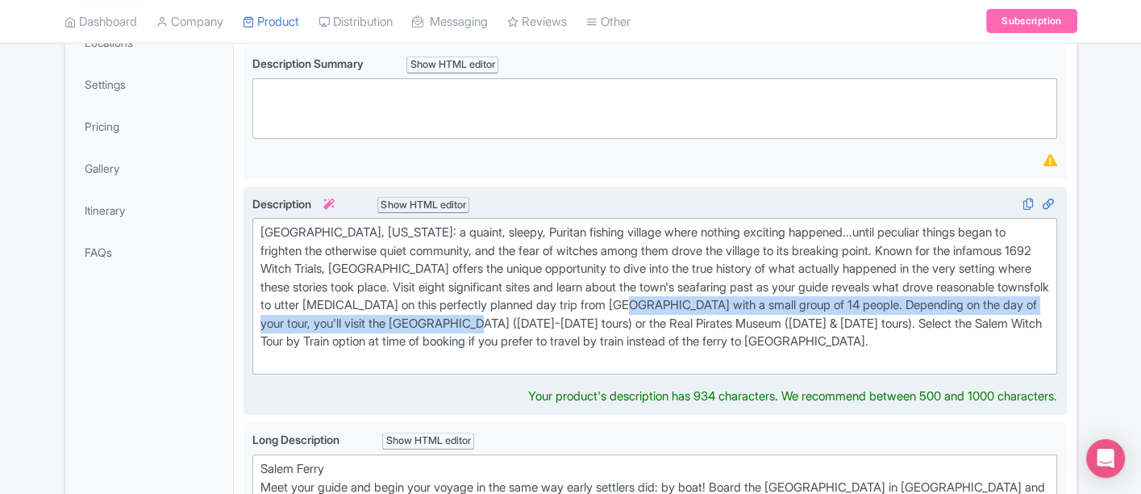
drag, startPoint x: 597, startPoint y: 323, endPoint x: 730, endPoint y: 302, distance: 134.6
click at [731, 306] on div "[GEOGRAPHIC_DATA], [US_STATE]: a quaint, sleepy, Puritan fishing village where …" at bounding box center [656, 295] width 790 height 145
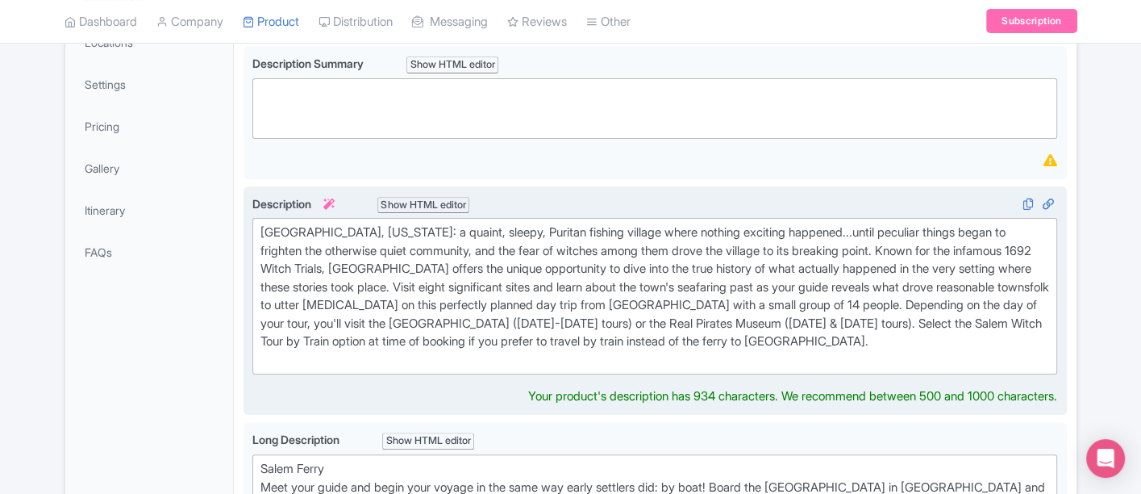
drag, startPoint x: 644, startPoint y: 305, endPoint x: 617, endPoint y: 302, distance: 26.7
click at [644, 304] on div "[GEOGRAPHIC_DATA], [US_STATE]: a quaint, sleepy, Puritan fishing village where …" at bounding box center [656, 295] width 790 height 145
drag, startPoint x: 597, startPoint y: 299, endPoint x: 777, endPoint y: 302, distance: 180.7
click at [777, 302] on div "Salem, Massachusetts: a quaint, sleepy, Puritan fishing village where nothing e…" at bounding box center [656, 295] width 790 height 145
type trix-editor "<div>Salem, Massachusetts: a quaint, sleepy, Puritan fishing village where noth…"
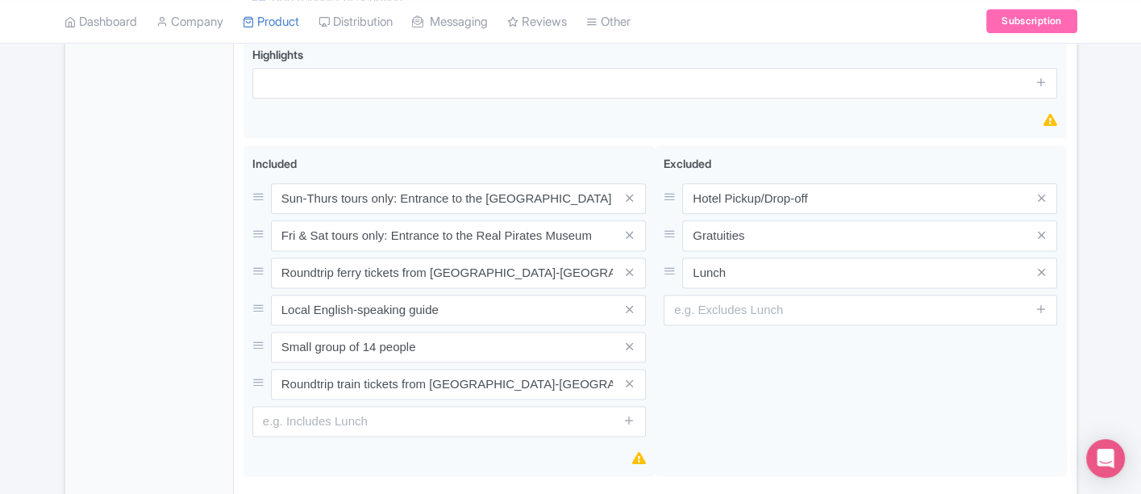
scroll to position [2078, 0]
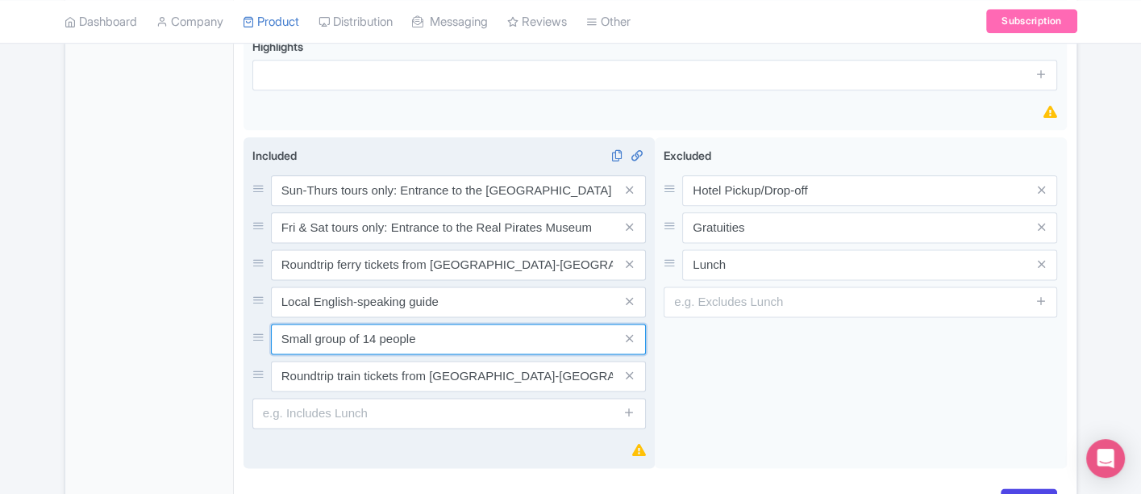
click at [379, 328] on input "Small group of 14 people" at bounding box center [458, 338] width 375 height 31
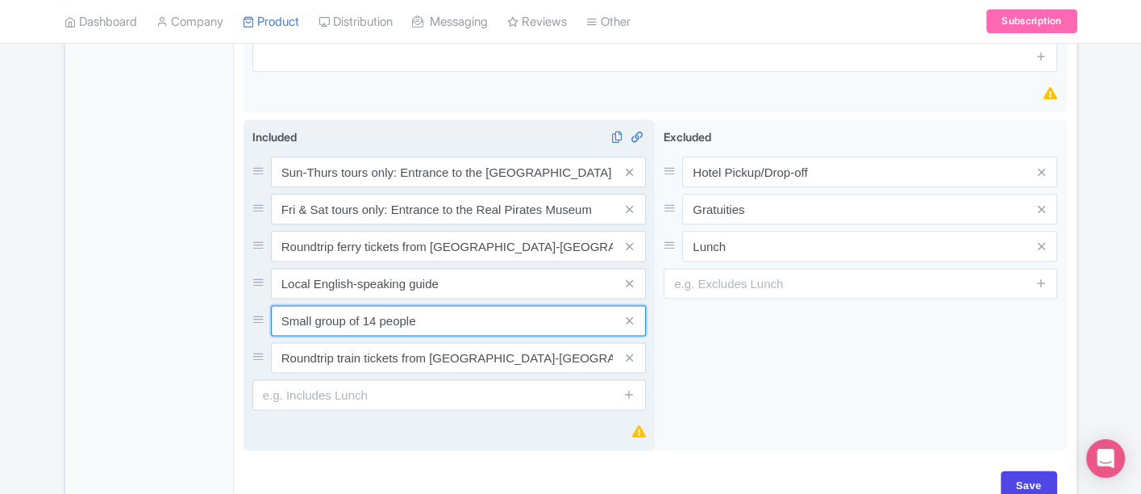
click at [373, 312] on input "Small group of 14 people" at bounding box center [458, 320] width 375 height 31
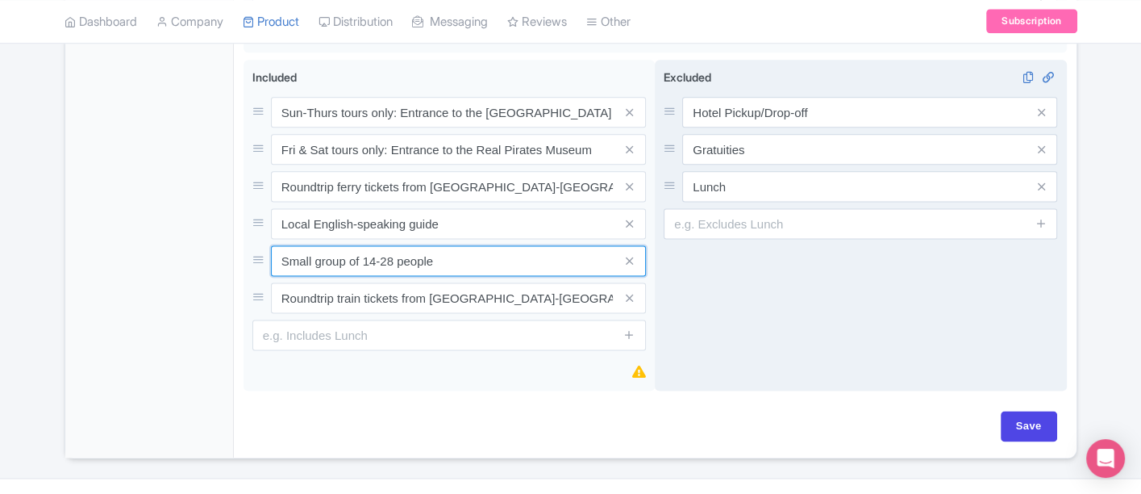
scroll to position [2165, 0]
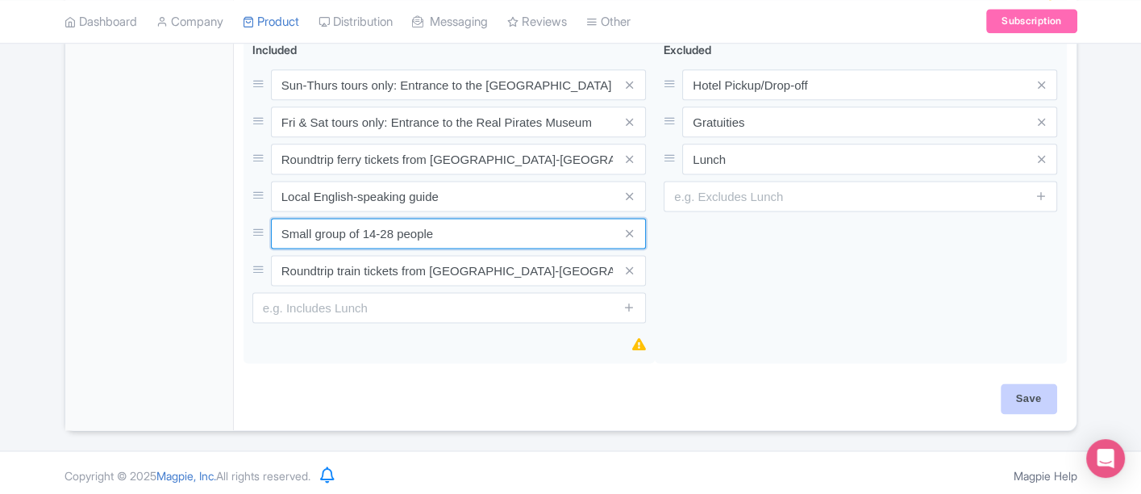
type input "Small group of 14-28 people"
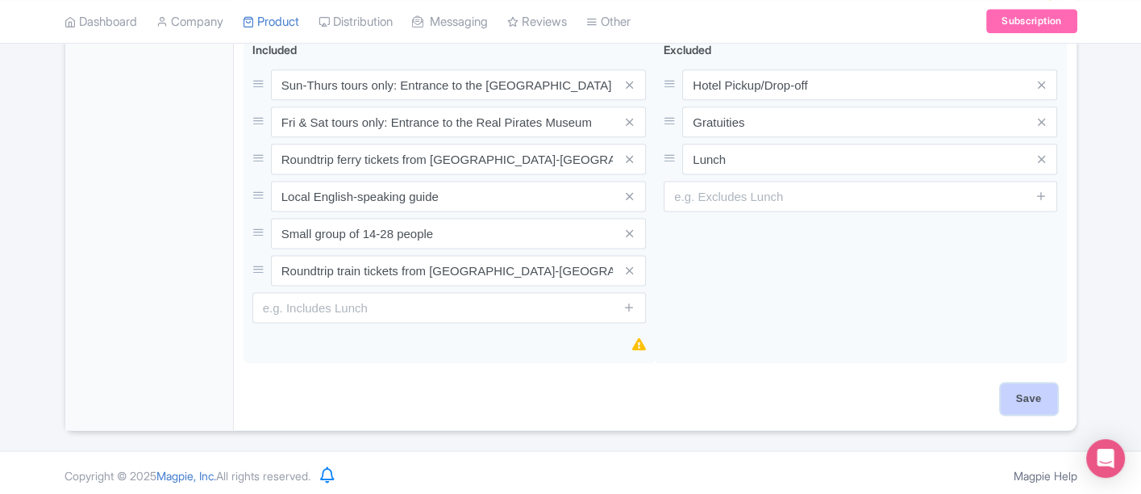
click at [1016, 402] on input "Save" at bounding box center [1029, 398] width 56 height 31
type input "Saving..."
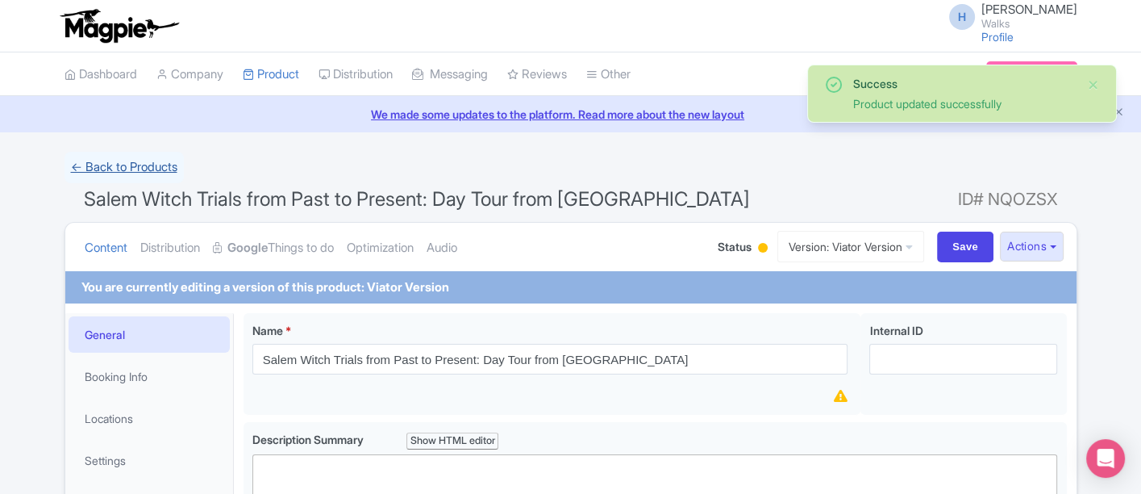
click at [148, 167] on link "← Back to Products" at bounding box center [124, 167] width 119 height 31
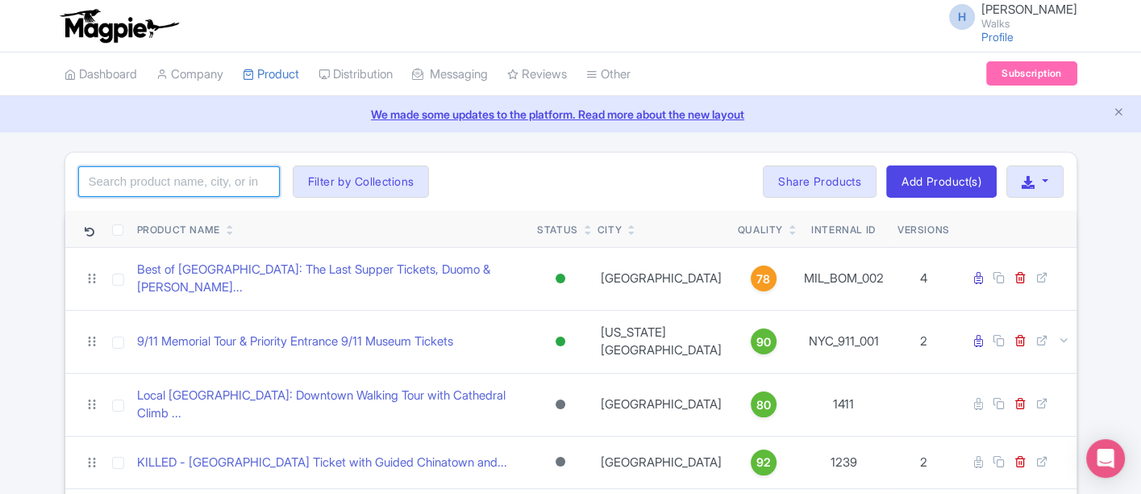
click at [184, 190] on input "search" at bounding box center [179, 181] width 202 height 31
type input "[GEOGRAPHIC_DATA]"
click button "Search" at bounding box center [0, 0] width 0 height 0
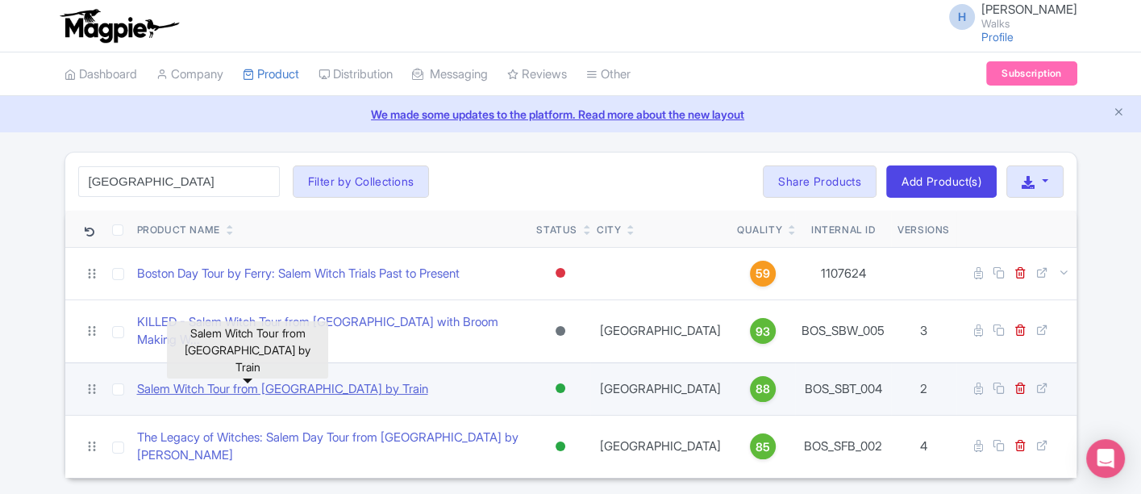
click at [343, 380] on link "Salem Witch Tour from [GEOGRAPHIC_DATA] by Train" at bounding box center [282, 389] width 291 height 19
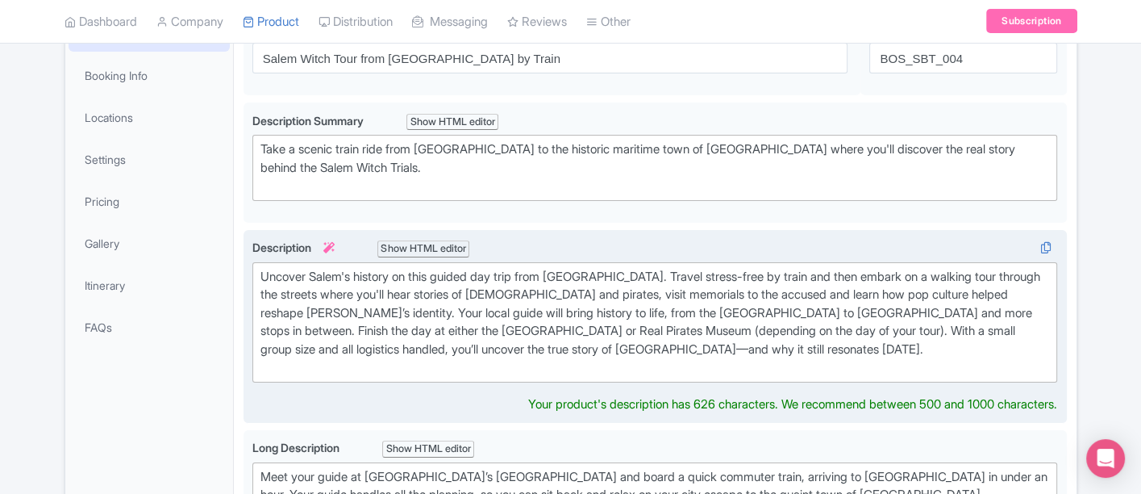
scroll to position [286, 0]
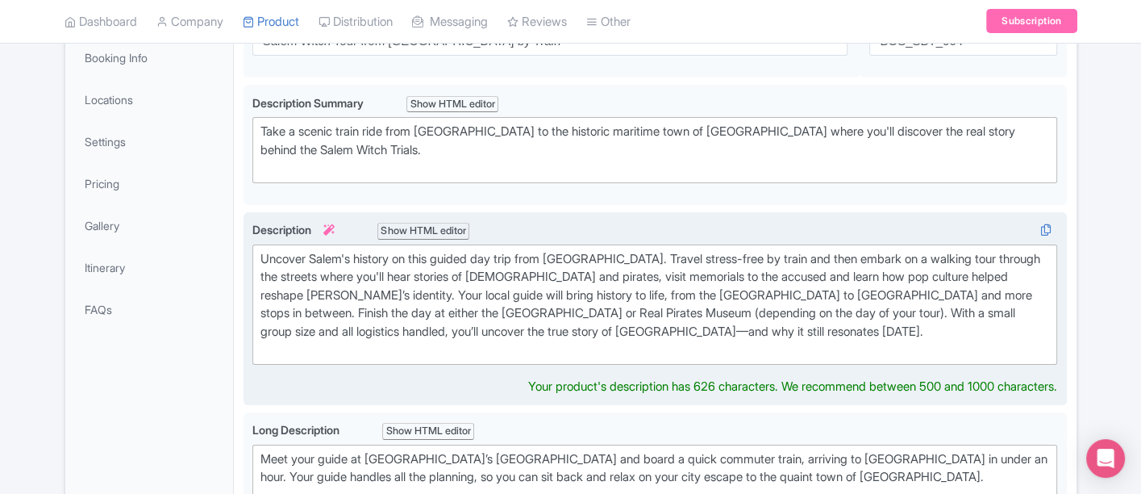
drag, startPoint x: 911, startPoint y: 323, endPoint x: 819, endPoint y: 317, distance: 92.2
click at [807, 319] on div "Uncover Salem's history on this guided day trip from Boston. Travel stress-free…" at bounding box center [656, 304] width 790 height 109
click at [876, 317] on div "Uncover Salem's history on this guided day trip from Boston. Travel stress-free…" at bounding box center [656, 304] width 790 height 109
drag, startPoint x: 915, startPoint y: 302, endPoint x: 781, endPoint y: 313, distance: 134.3
click at [781, 313] on div "Uncover Salem's history on this guided day trip from Boston. Travel stress-free…" at bounding box center [656, 304] width 790 height 109
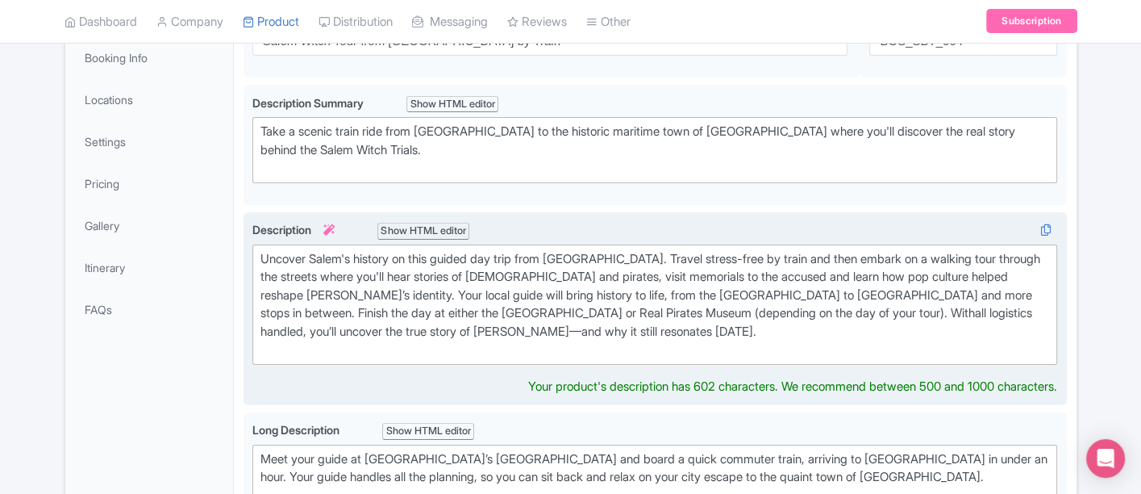
type trix-editor "<div>Uncover Salem's history on this guided day trip from Boston. Travel stress…"
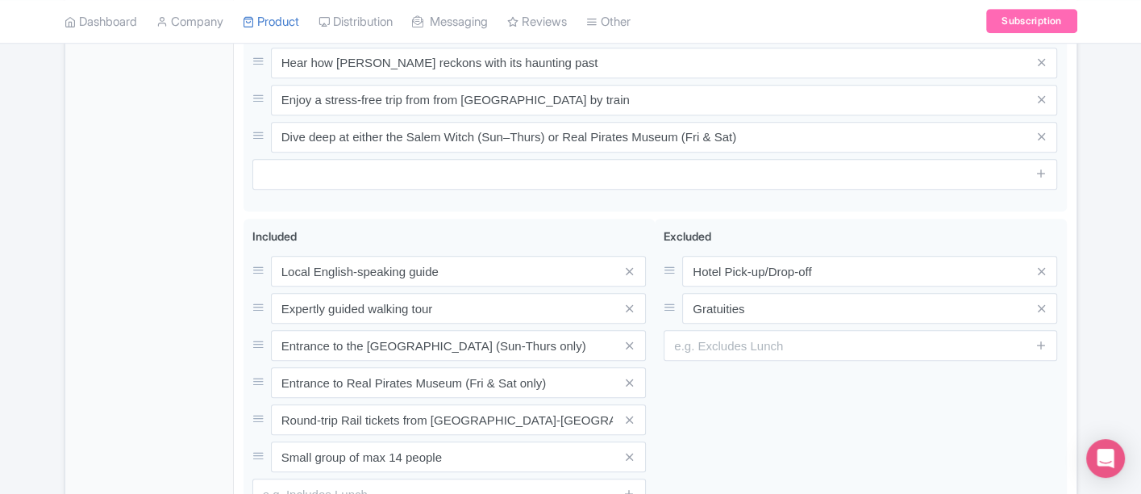
scroll to position [1272, 0]
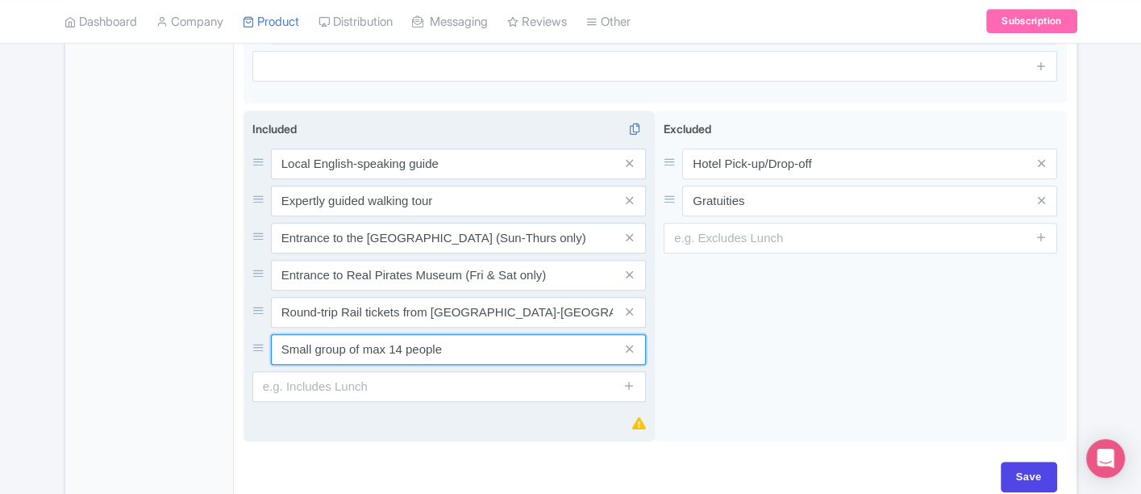
drag, startPoint x: 319, startPoint y: 361, endPoint x: 267, endPoint y: 352, distance: 53.2
click at [267, 352] on div "Small group of max 14 people" at bounding box center [449, 349] width 394 height 31
click at [369, 347] on input "Group of max 14 people" at bounding box center [458, 349] width 375 height 31
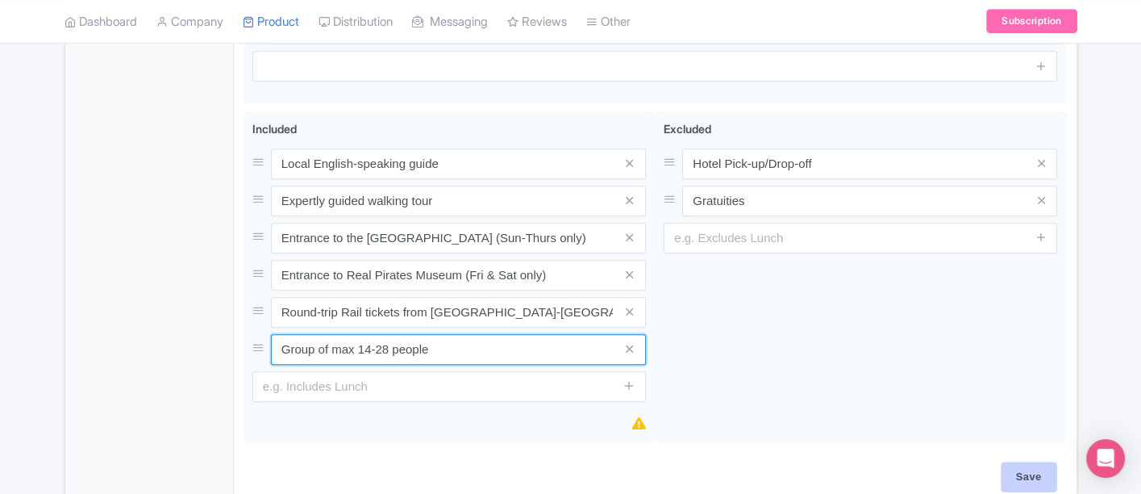
type input "Group of max 14-28 people"
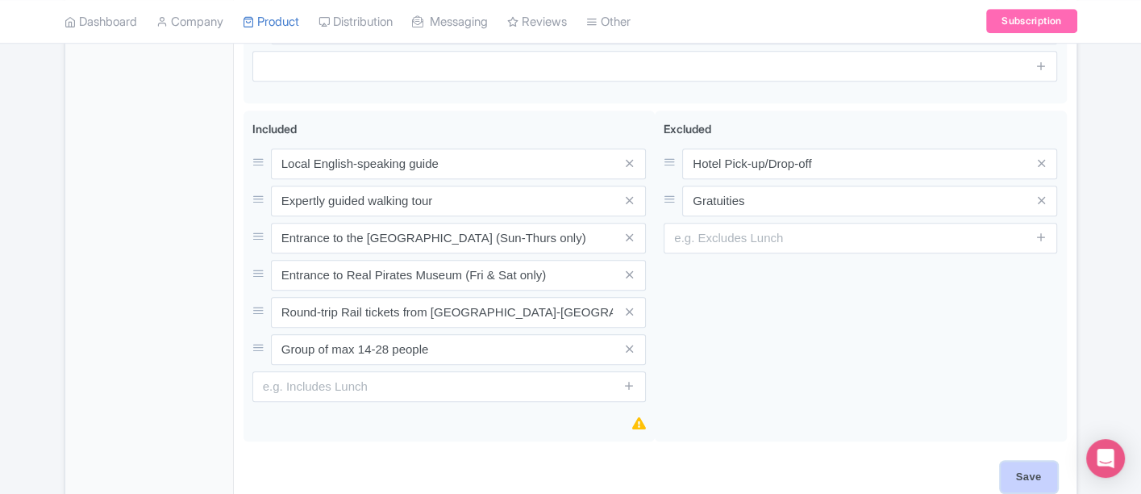
click at [1013, 469] on input "Save" at bounding box center [1029, 476] width 56 height 31
type input "Saving..."
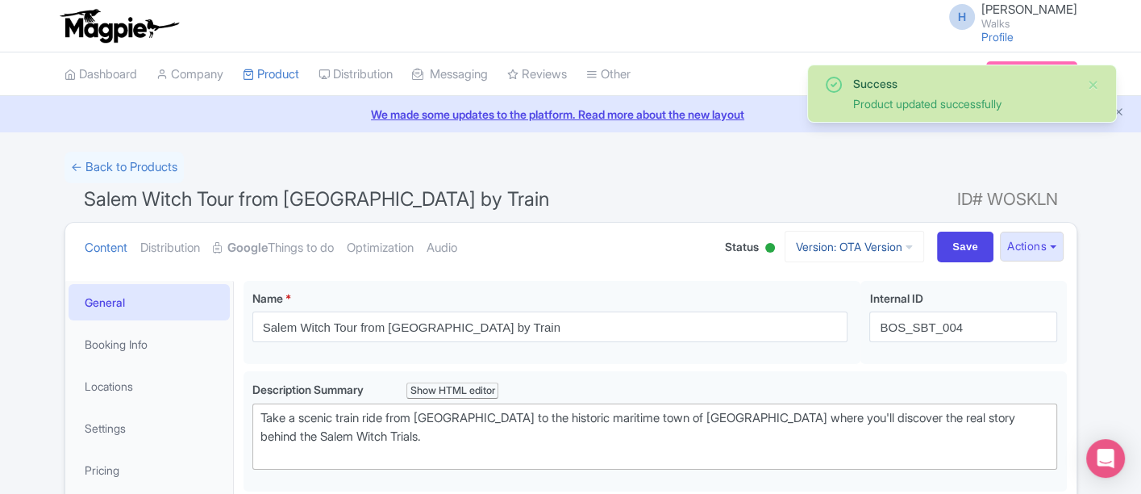
click at [838, 252] on link "Version: OTA Version" at bounding box center [855, 246] width 140 height 31
click at [832, 332] on link "Viator Version" at bounding box center [856, 335] width 153 height 25
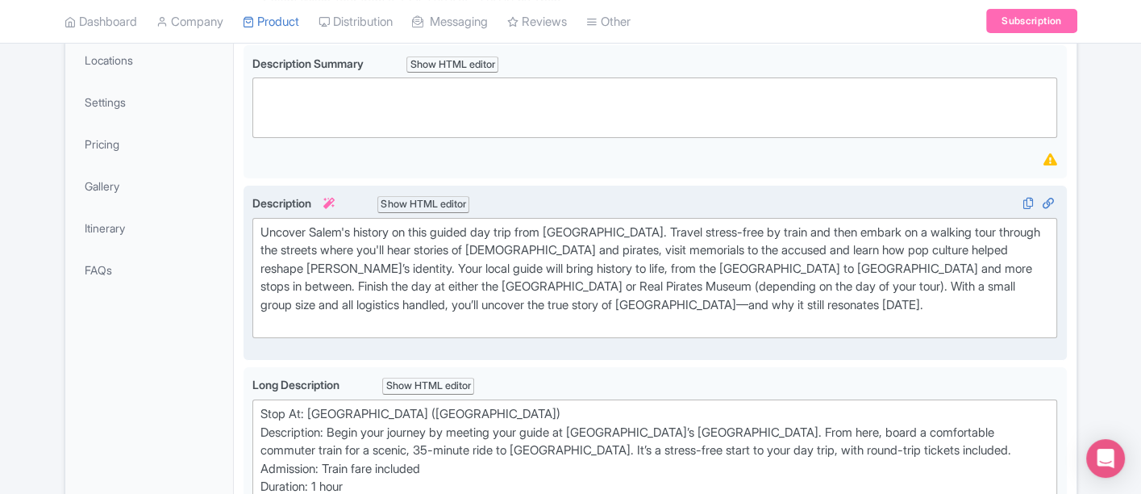
scroll to position [376, 0]
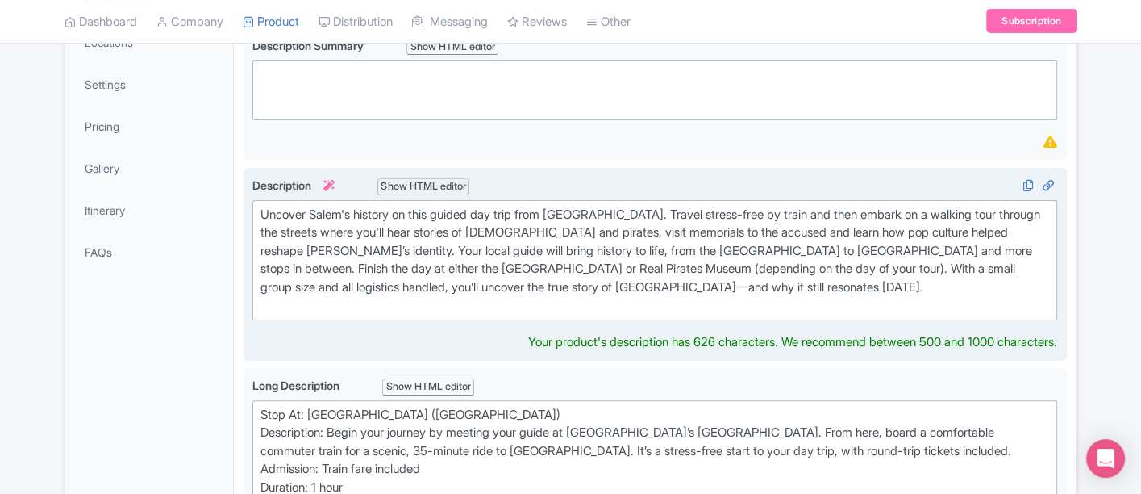
drag, startPoint x: 781, startPoint y: 285, endPoint x: 845, endPoint y: 281, distance: 64.6
click at [845, 281] on div "Uncover Salem's history on this guided day trip from Boston. Travel stress-free…" at bounding box center [656, 260] width 790 height 109
drag, startPoint x: 915, startPoint y: 265, endPoint x: 786, endPoint y: 273, distance: 129.3
click at [786, 273] on div "Uncover Salem's history on this guided day trip from Boston. Travel stress-free…" at bounding box center [656, 260] width 790 height 109
type trix-editor "<div>Uncover Salem's history on this guided day trip from Boston. Travel stress…"
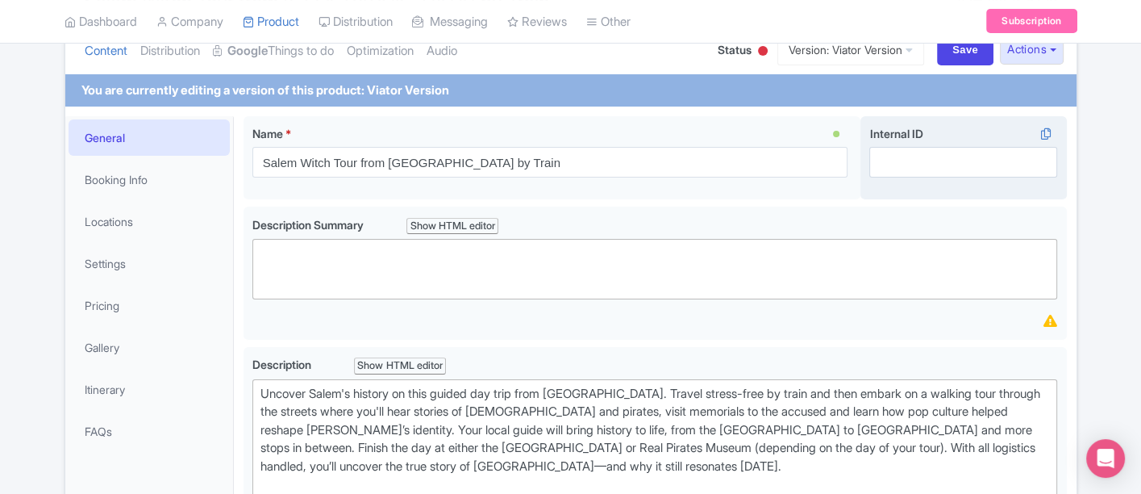
scroll to position [107, 0]
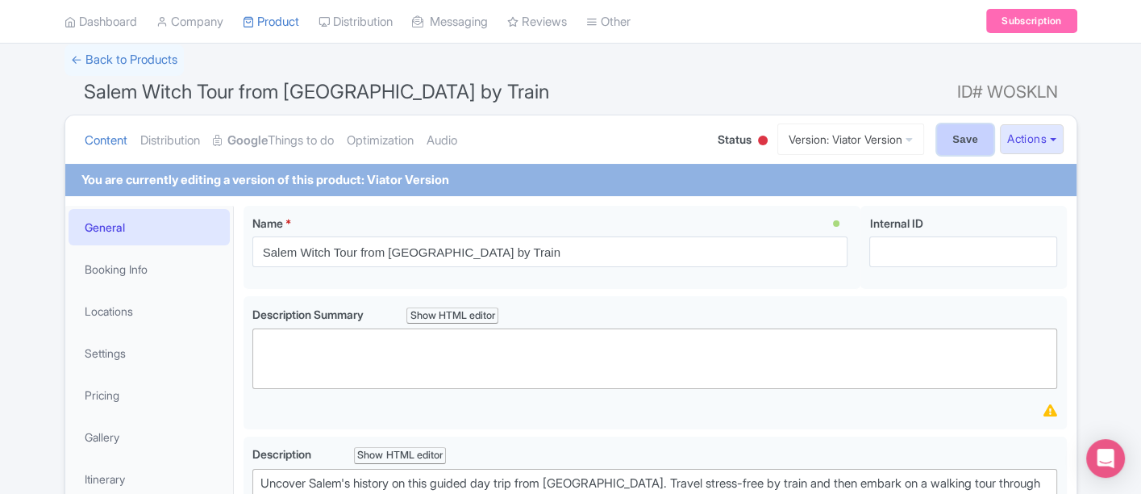
click at [973, 139] on input "Save" at bounding box center [965, 139] width 56 height 31
type input "Saving..."
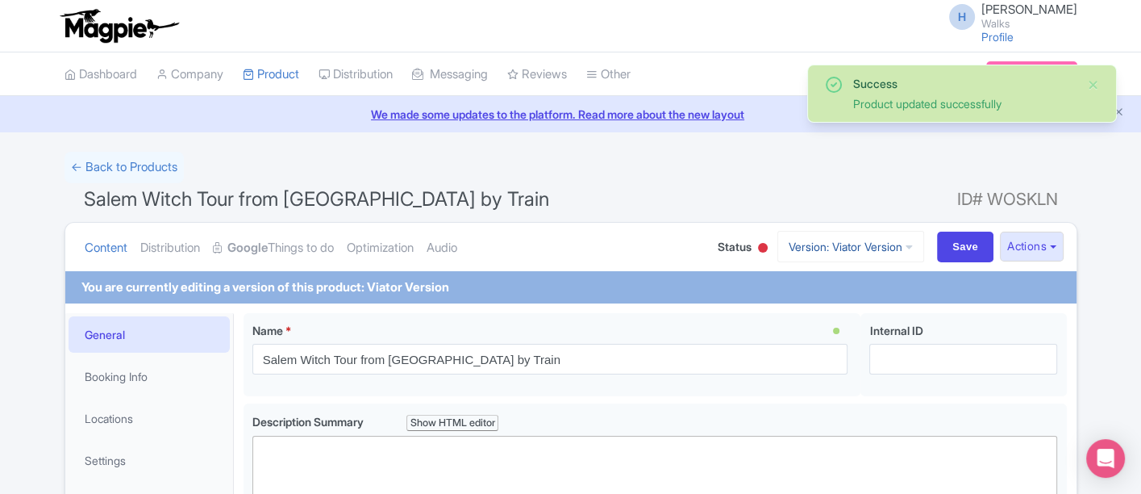
click at [852, 251] on link "Version: Viator Version" at bounding box center [850, 246] width 147 height 31
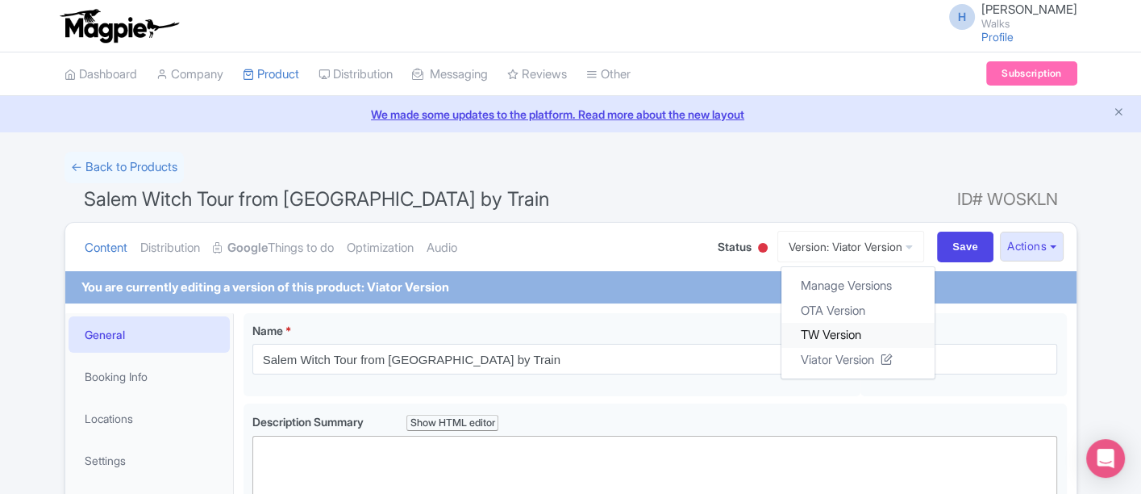
click at [829, 332] on link "TW Version" at bounding box center [858, 335] width 153 height 25
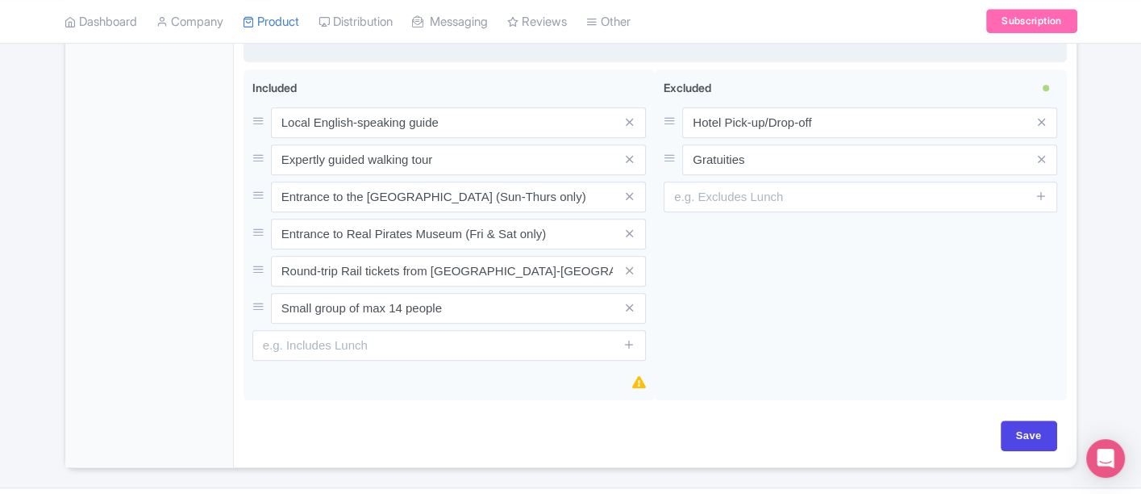
scroll to position [1433, 0]
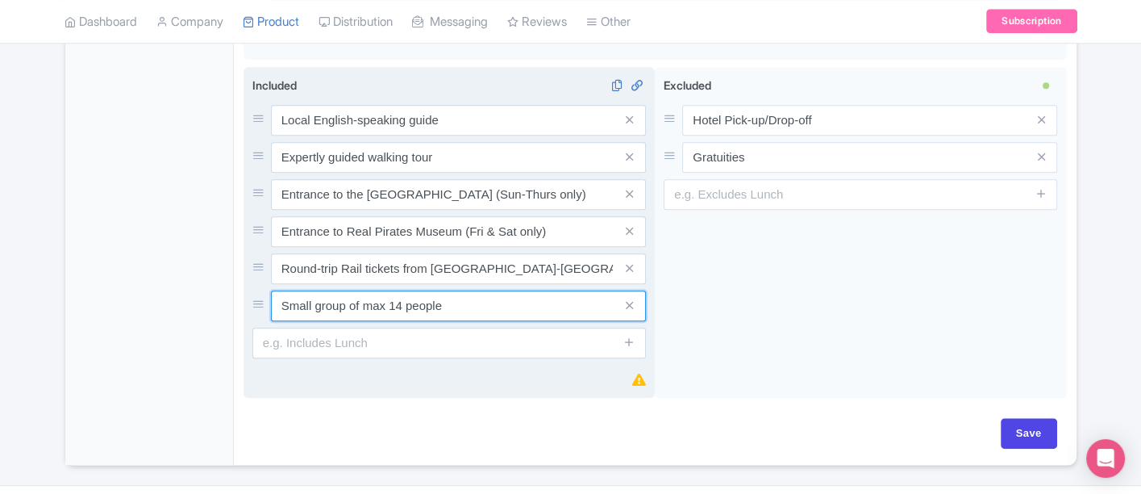
drag, startPoint x: 320, startPoint y: 304, endPoint x: 252, endPoint y: 299, distance: 67.9
click at [252, 299] on div "Small group of max 14 people" at bounding box center [449, 305] width 394 height 31
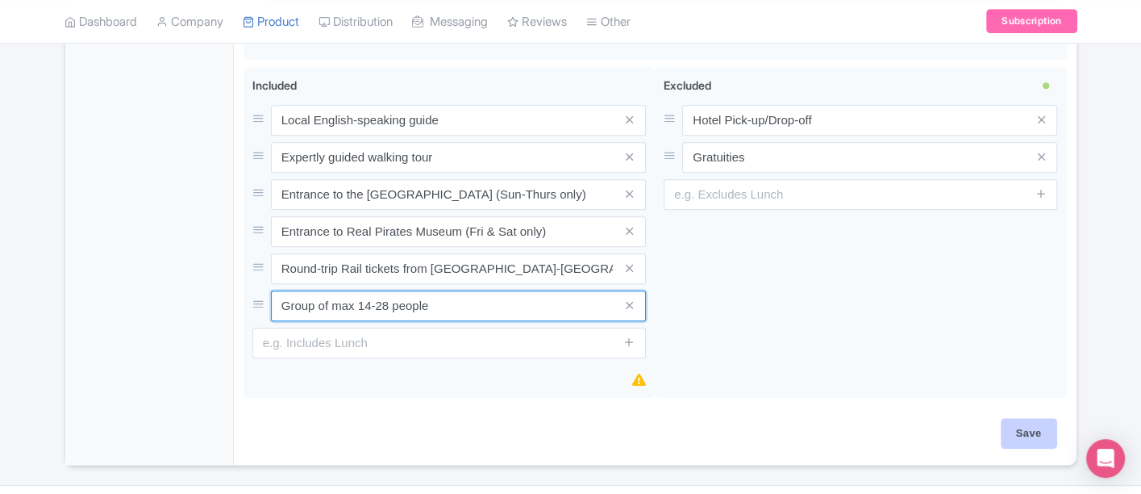
type input "Group of max 14-28 people"
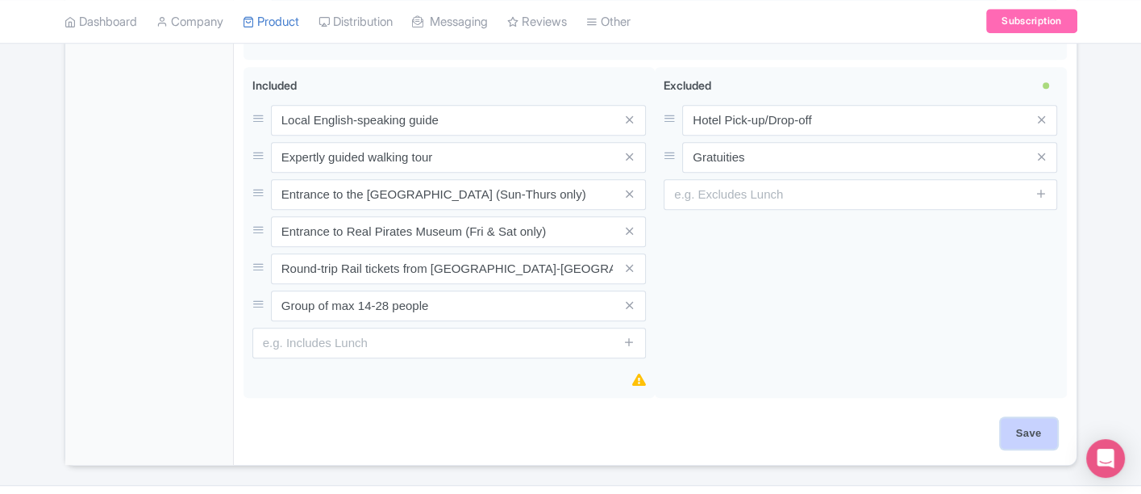
click at [1012, 424] on input "Save" at bounding box center [1029, 433] width 56 height 31
type input "Saving..."
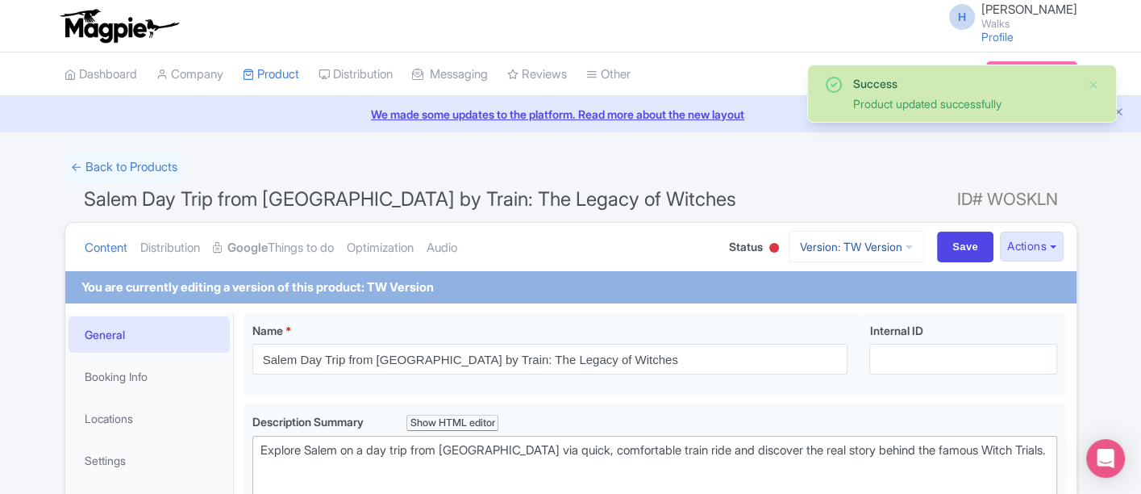
click at [829, 237] on link "Version: TW Version" at bounding box center [856, 246] width 135 height 31
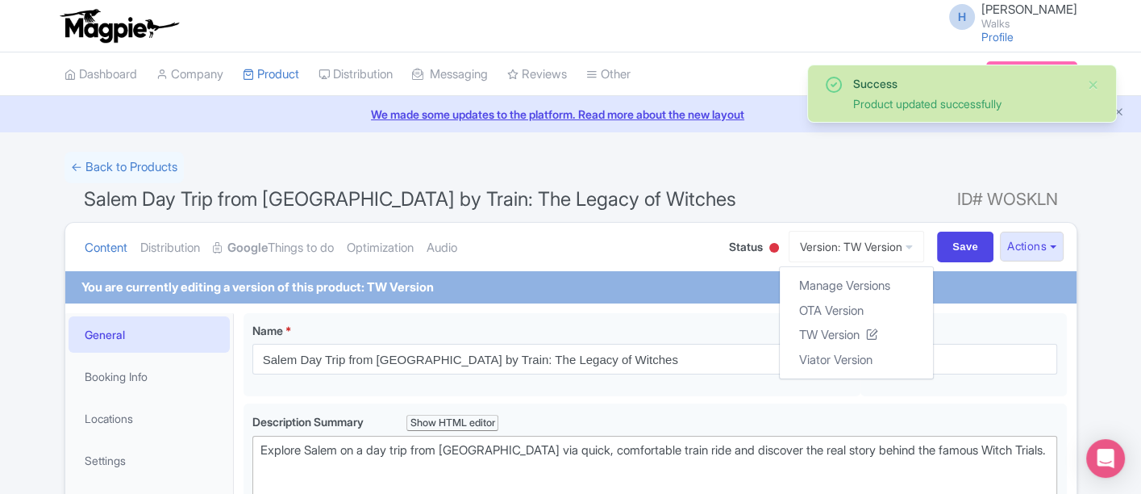
drag, startPoint x: 704, startPoint y: 202, endPoint x: 333, endPoint y: 176, distance: 372.0
click at [703, 202] on h1 "Salem Day Trip from [GEOGRAPHIC_DATA] by Train: The Legacy of Witches ID# WOSKLN" at bounding box center [571, 202] width 1013 height 39
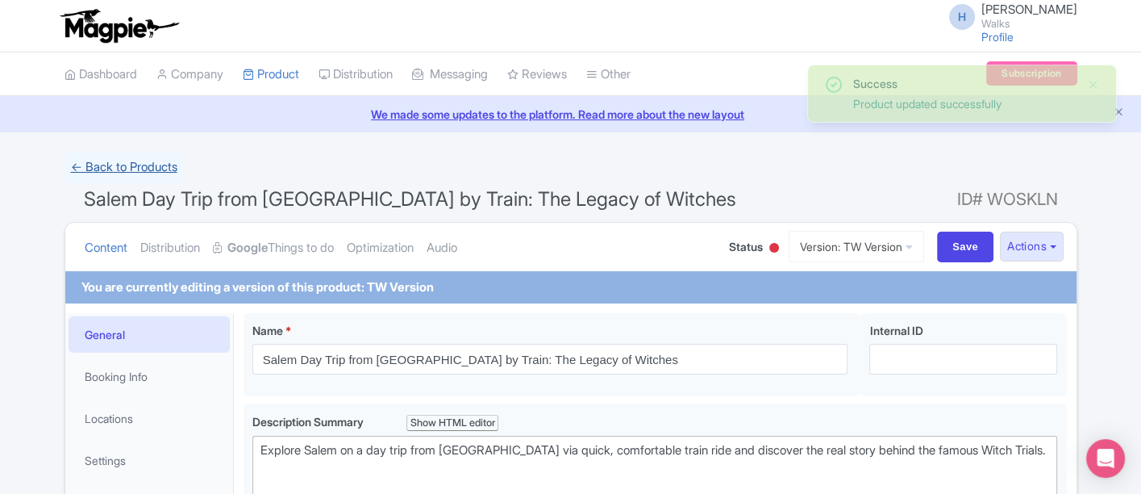
click at [124, 169] on link "← Back to Products" at bounding box center [124, 167] width 119 height 31
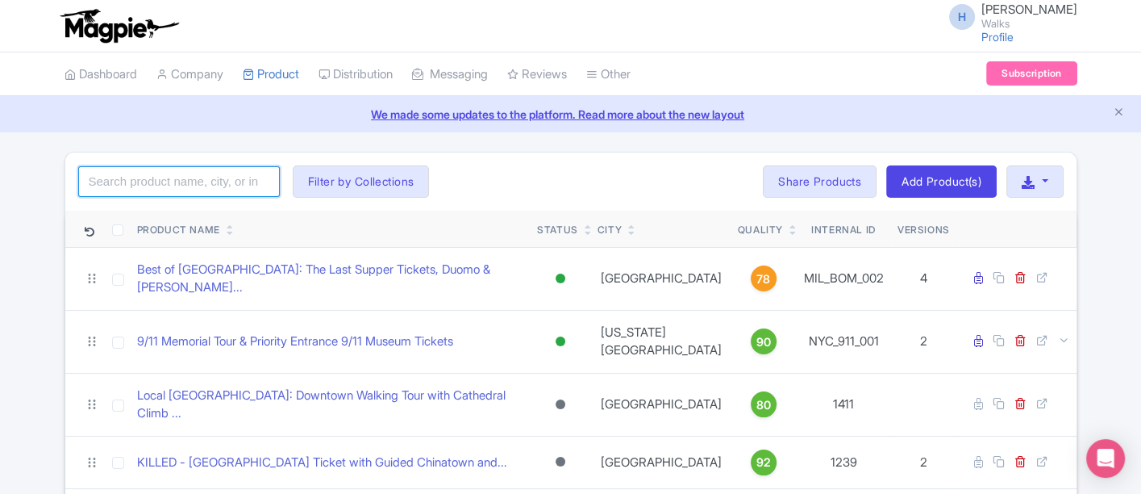
click at [154, 177] on input "search" at bounding box center [179, 181] width 202 height 31
type input "[GEOGRAPHIC_DATA]"
click button "Search" at bounding box center [0, 0] width 0 height 0
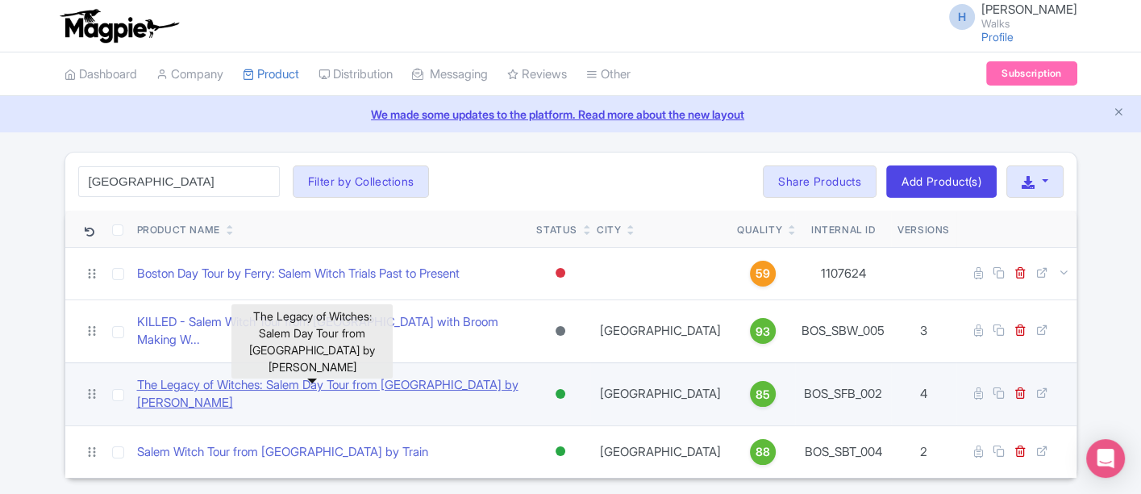
click at [286, 377] on link "The Legacy of Witches: Salem Day Tour from [GEOGRAPHIC_DATA] by [PERSON_NAME]" at bounding box center [330, 394] width 387 height 36
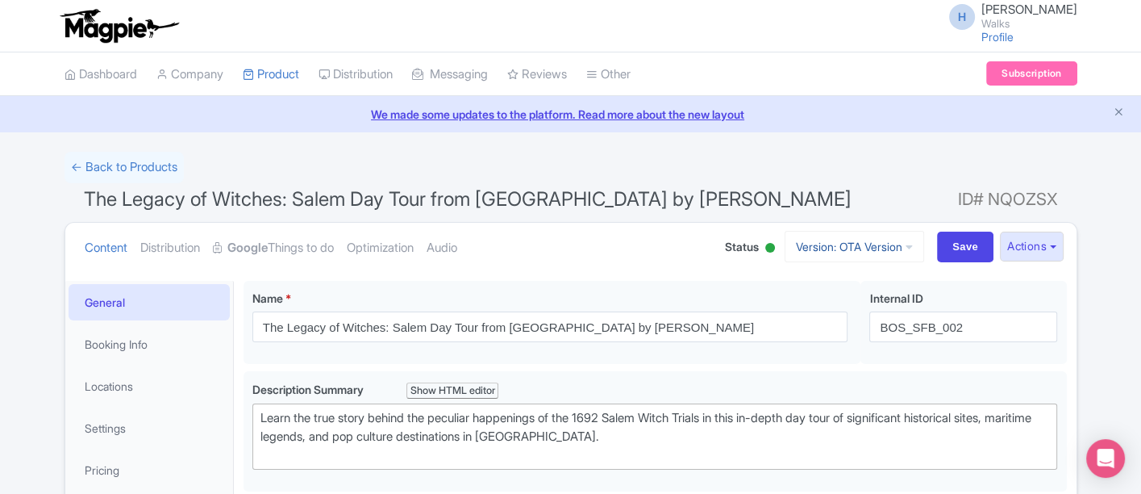
click at [786, 243] on link "Version: OTA Version" at bounding box center [855, 246] width 140 height 31
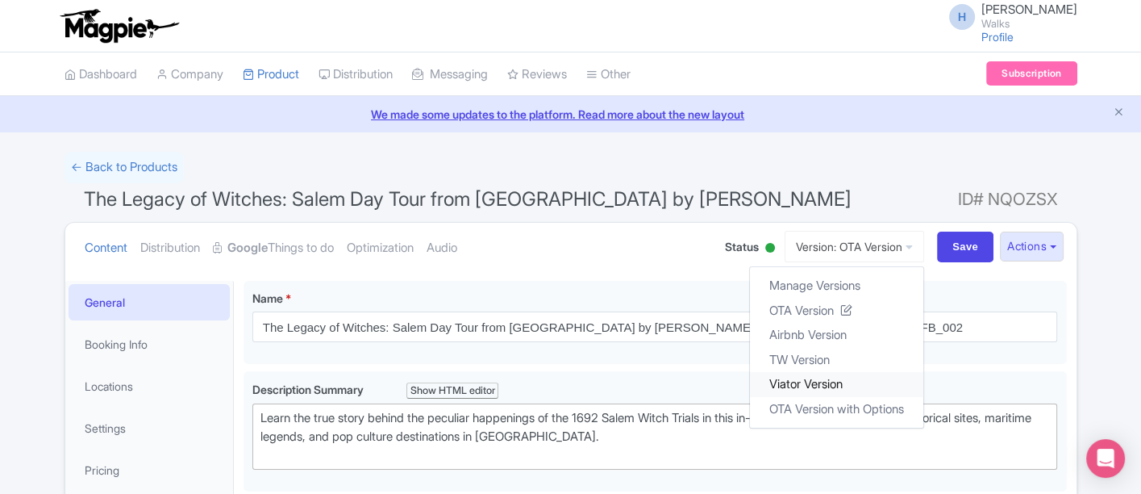
click at [802, 387] on link "Viator Version" at bounding box center [836, 384] width 173 height 25
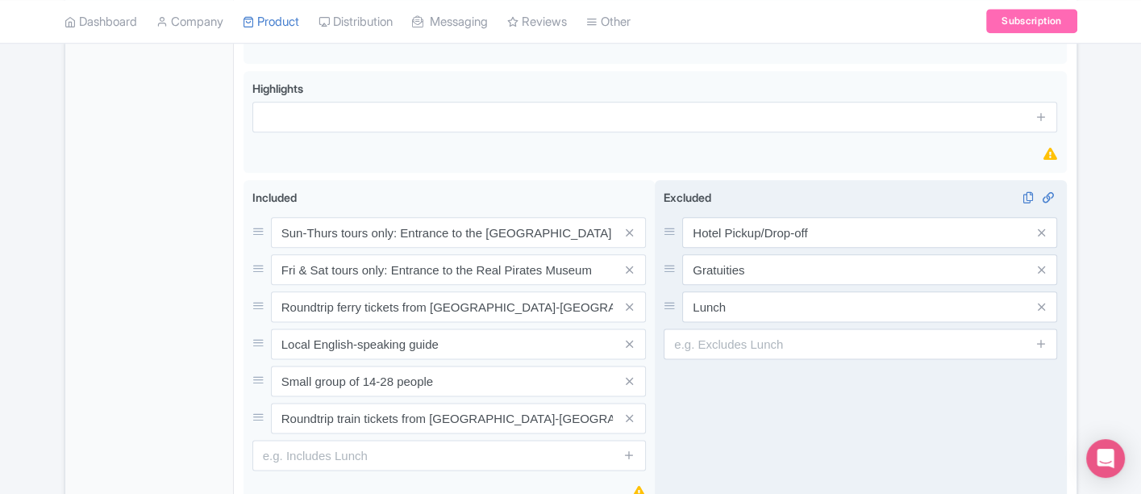
scroll to position [2150, 0]
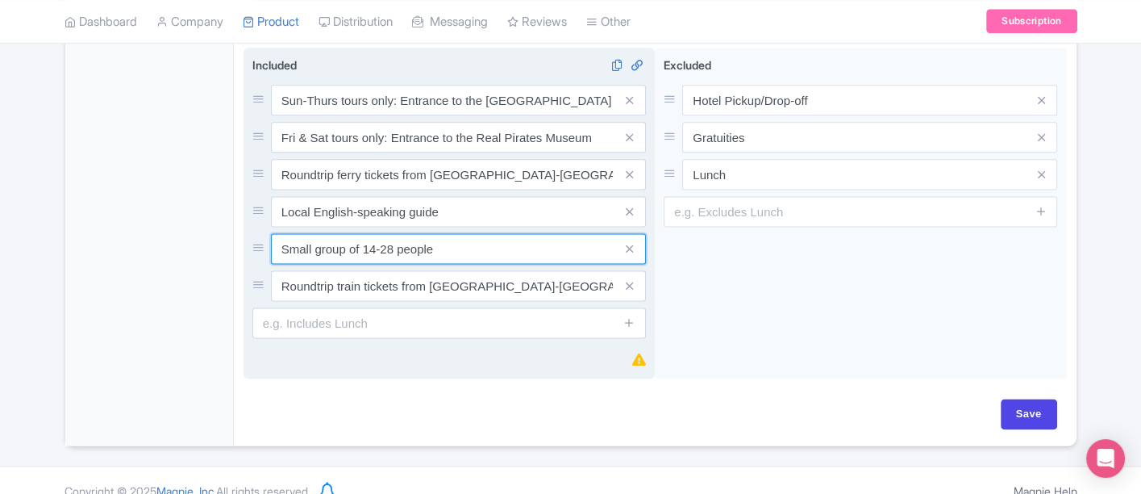
drag, startPoint x: 320, startPoint y: 245, endPoint x: 255, endPoint y: 240, distance: 65.5
click at [255, 240] on div "Small group of 14-28 people" at bounding box center [449, 248] width 394 height 31
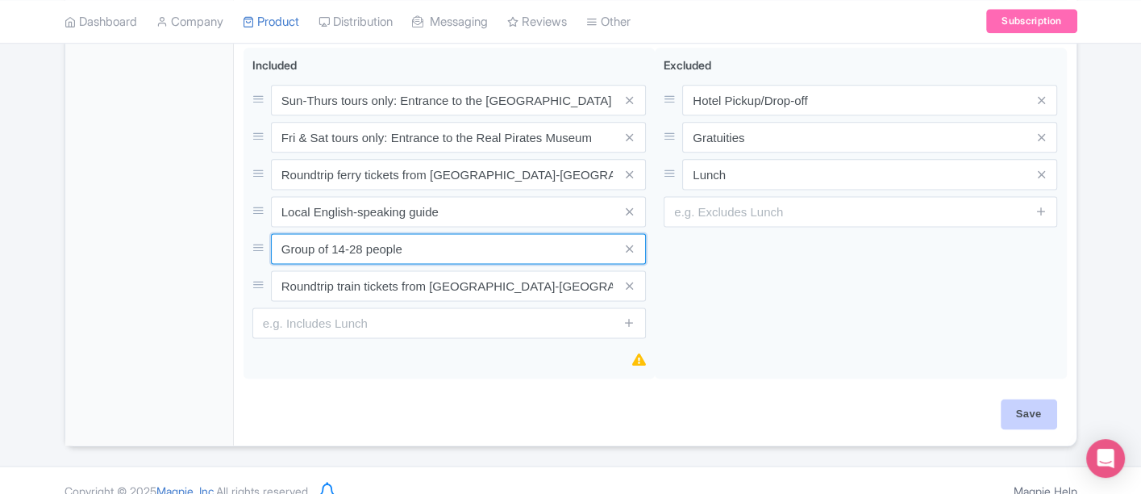
type input "Group of 14-28 people"
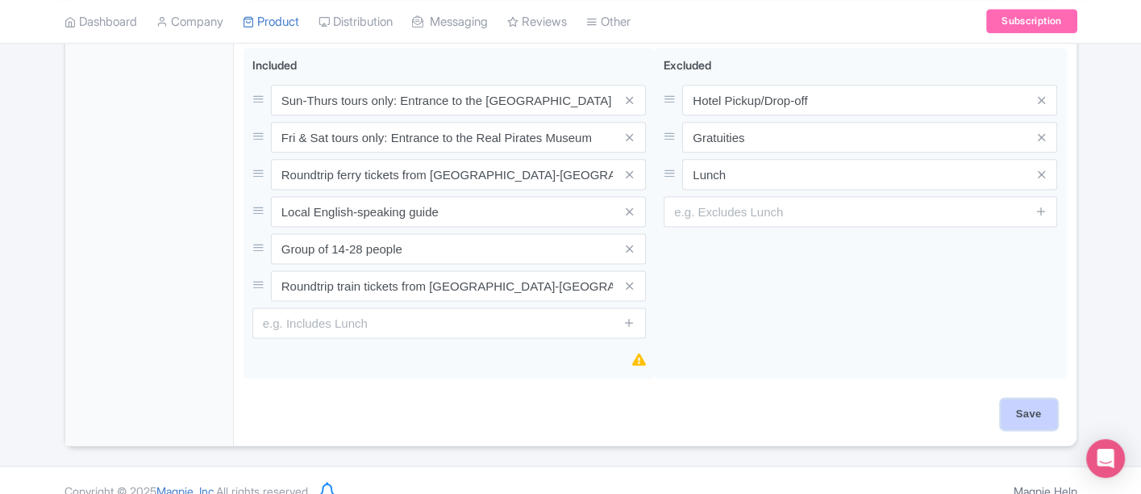
click at [1008, 399] on input "Save" at bounding box center [1029, 413] width 56 height 31
type input "Saving..."
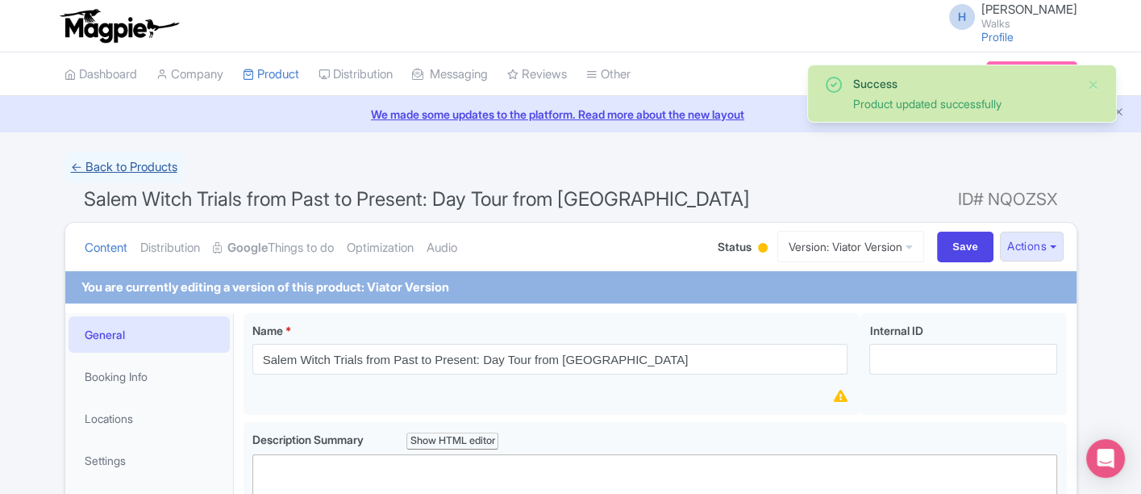
click at [96, 165] on link "← Back to Products" at bounding box center [124, 167] width 119 height 31
